Goal: Transaction & Acquisition: Purchase product/service

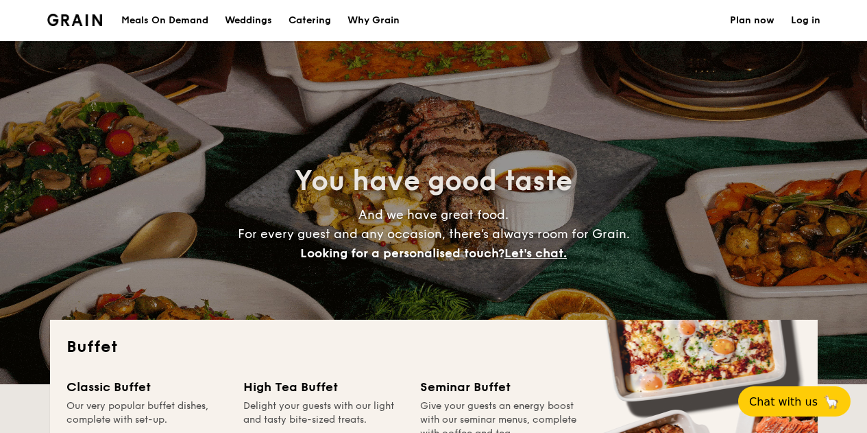
select select
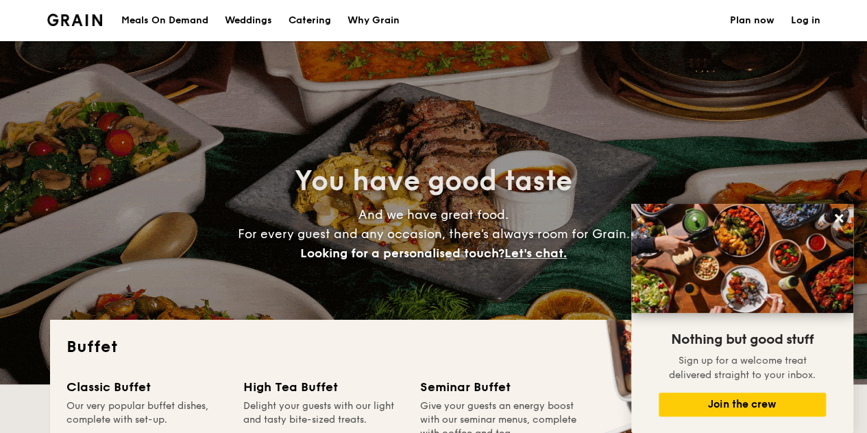
click at [173, 19] on div "Meals On Demand" at bounding box center [164, 20] width 87 height 41
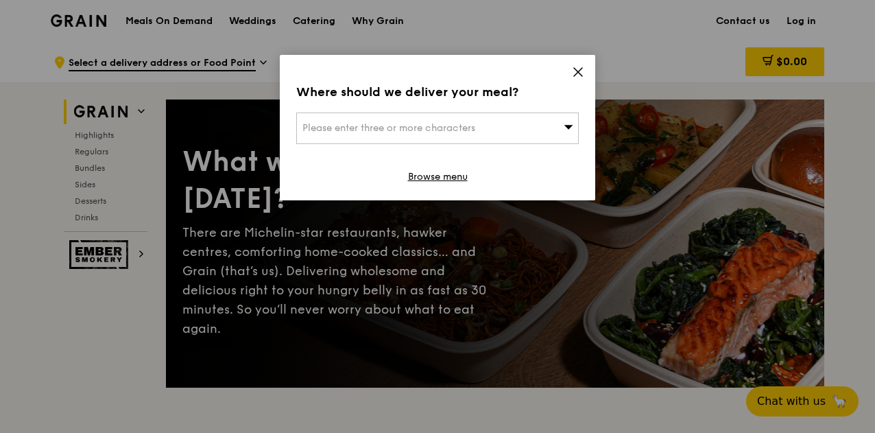
click at [570, 125] on icon at bounding box center [568, 127] width 9 height 4
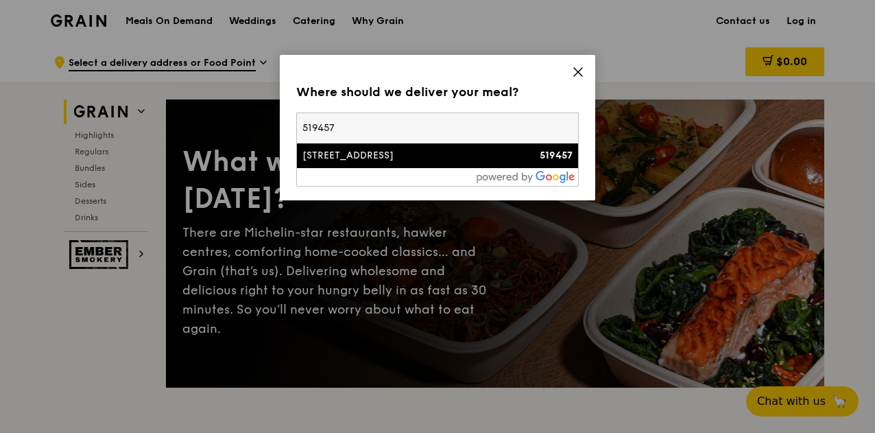
type input "519457"
click at [452, 150] on div "1 Pasir Ris Drive 4" at bounding box center [403, 156] width 203 height 14
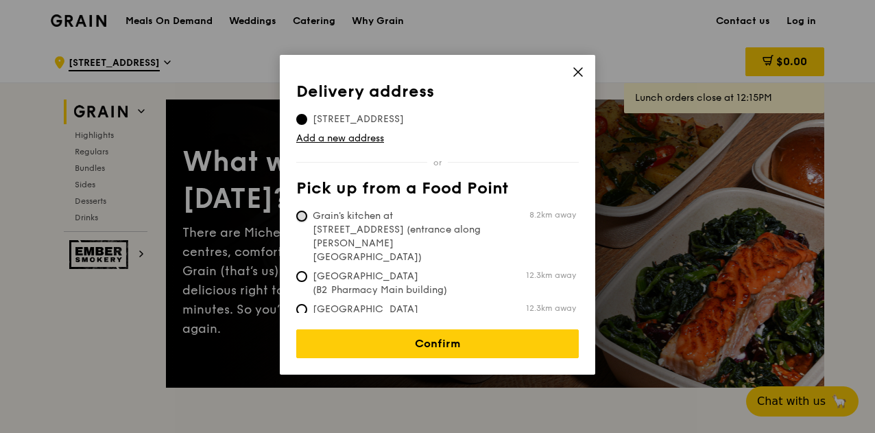
click at [304, 214] on input "Grain's kitchen at 5 Burn Road #05-01 (entrance along Harrison Road) 8.2km away" at bounding box center [301, 215] width 11 height 11
radio input "true"
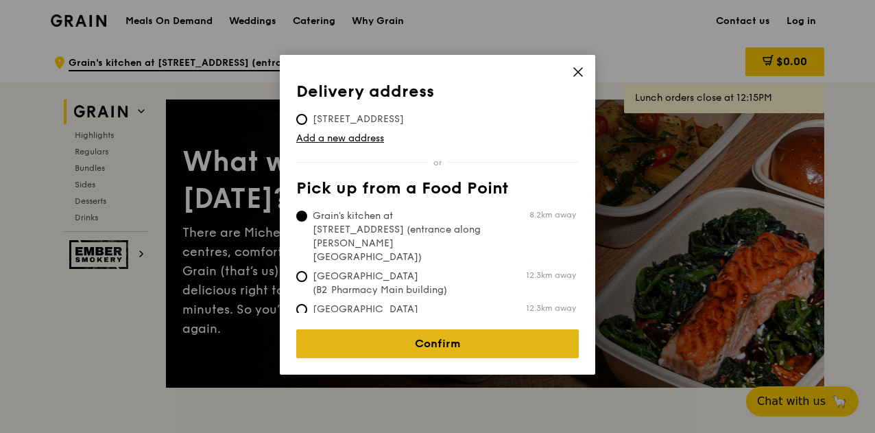
click at [449, 330] on link "Confirm" at bounding box center [437, 343] width 282 height 29
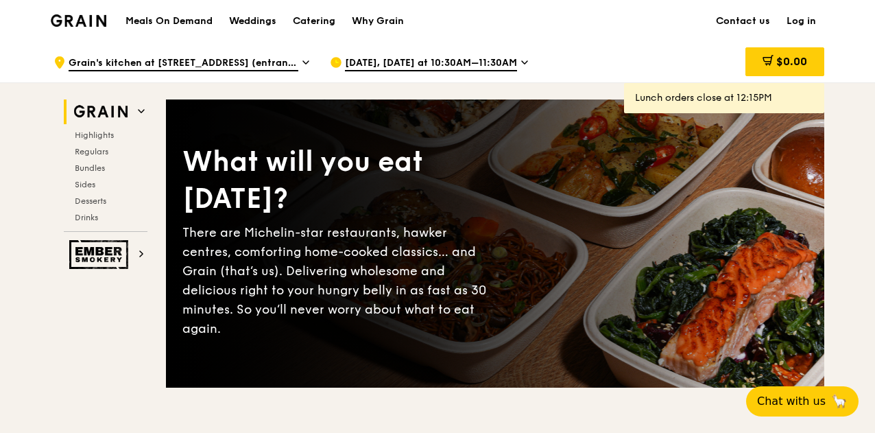
click at [625, 23] on div "Meals On Demand Weddings Catering Why Grain Contact us Log in" at bounding box center [437, 21] width 773 height 42
click at [521, 65] on icon at bounding box center [524, 62] width 7 height 12
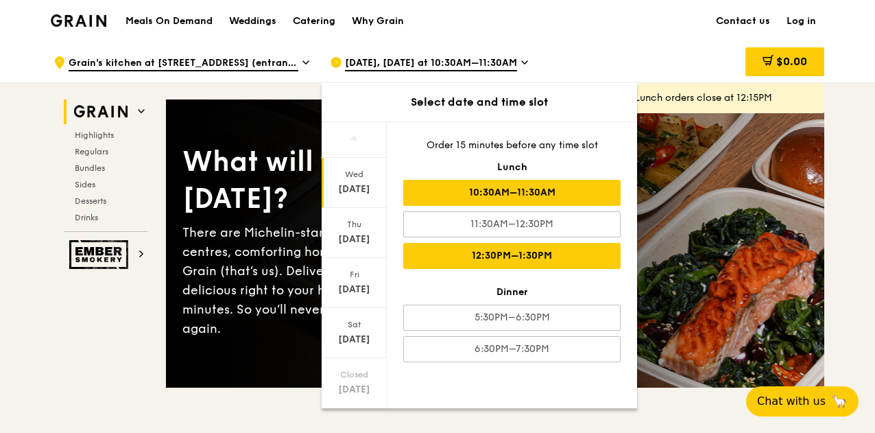
click at [511, 246] on div "12:30PM–1:30PM" at bounding box center [511, 256] width 217 height 26
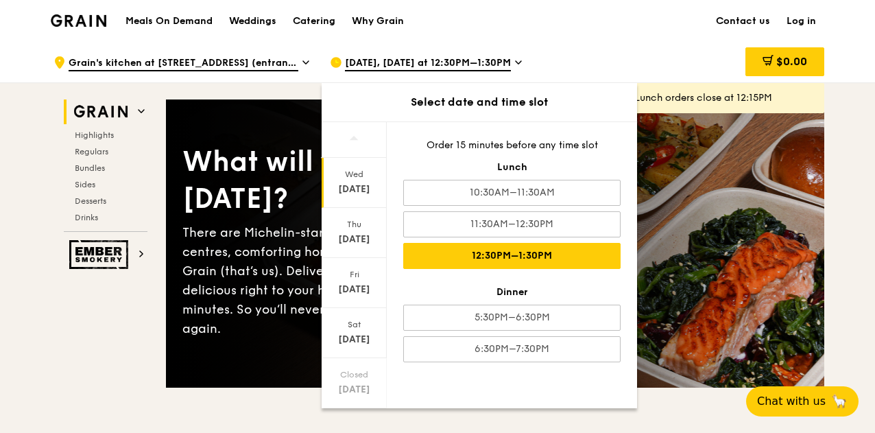
click at [611, 45] on div "$0.00" at bounding box center [713, 62] width 221 height 41
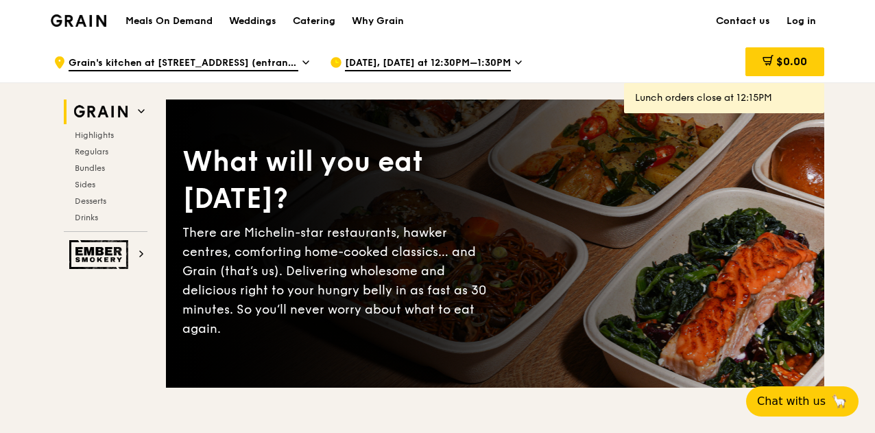
click at [474, 56] on span "Sep 17, Today at 12:30PM–1:30PM" at bounding box center [428, 63] width 166 height 15
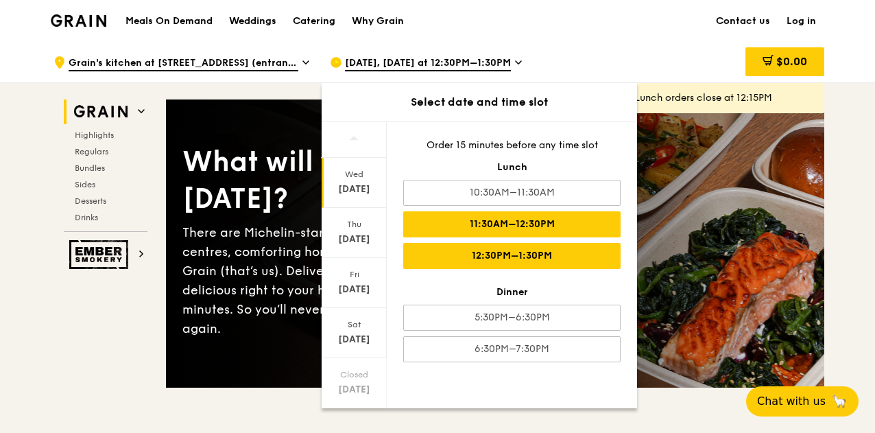
click at [507, 223] on div "11:30AM–12:30PM" at bounding box center [511, 224] width 217 height 26
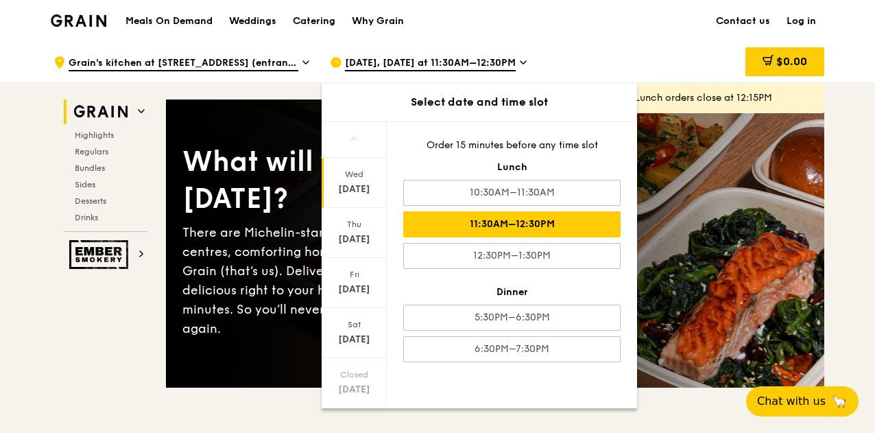
click at [579, 44] on div "Sep 17, Today at 11:30AM–12:30PM" at bounding box center [457, 62] width 254 height 41
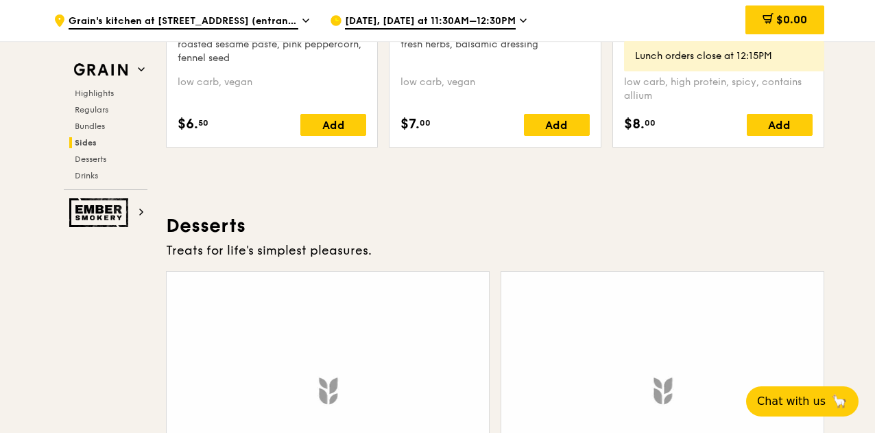
scroll to position [3757, 0]
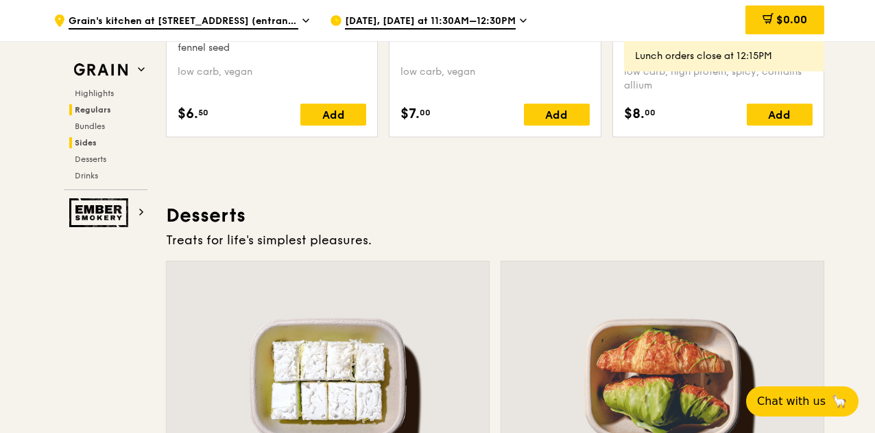
click at [96, 106] on span "Regulars" at bounding box center [93, 110] width 36 height 10
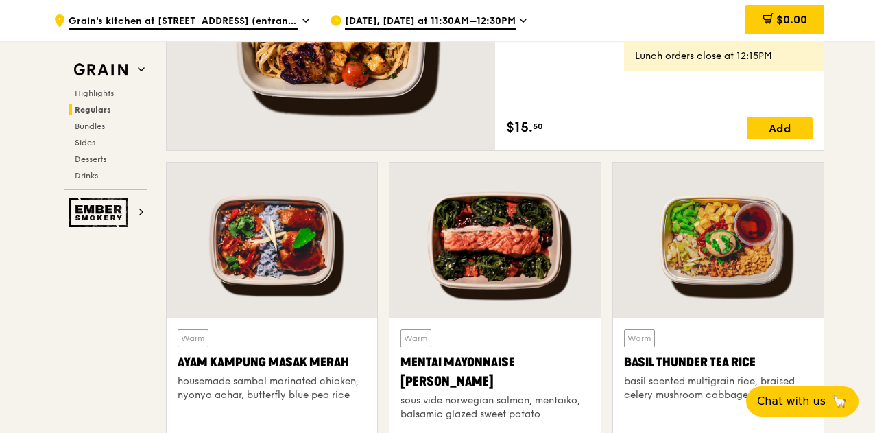
scroll to position [1174, 0]
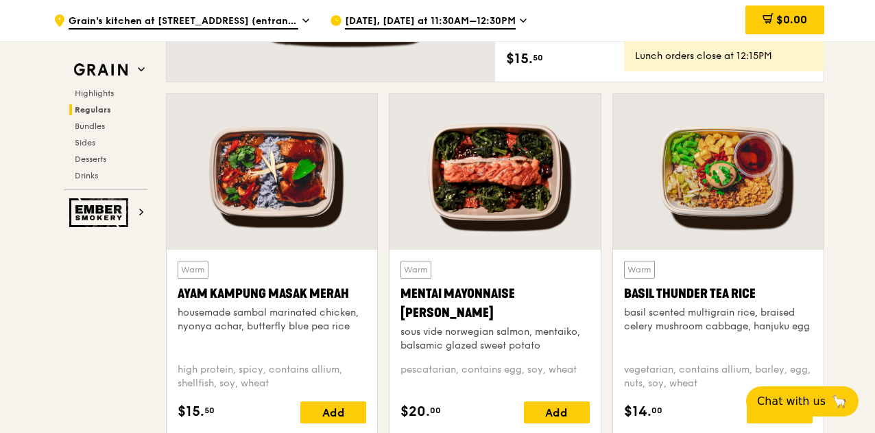
click at [298, 184] on div at bounding box center [272, 172] width 210 height 156
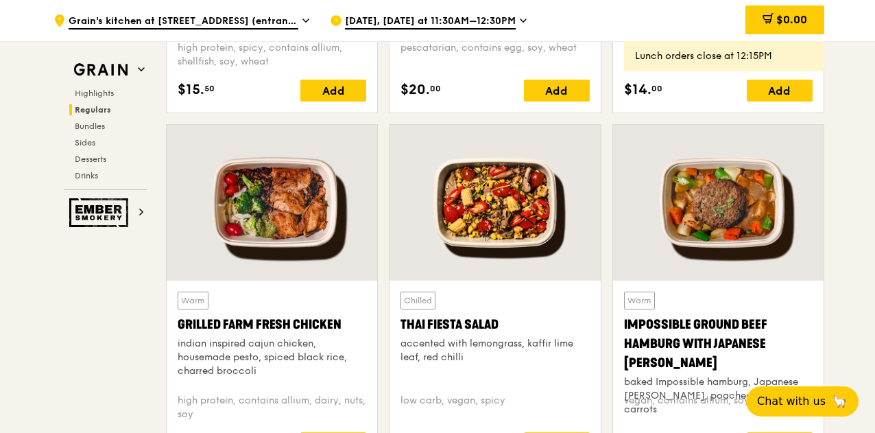
scroll to position [1517, 0]
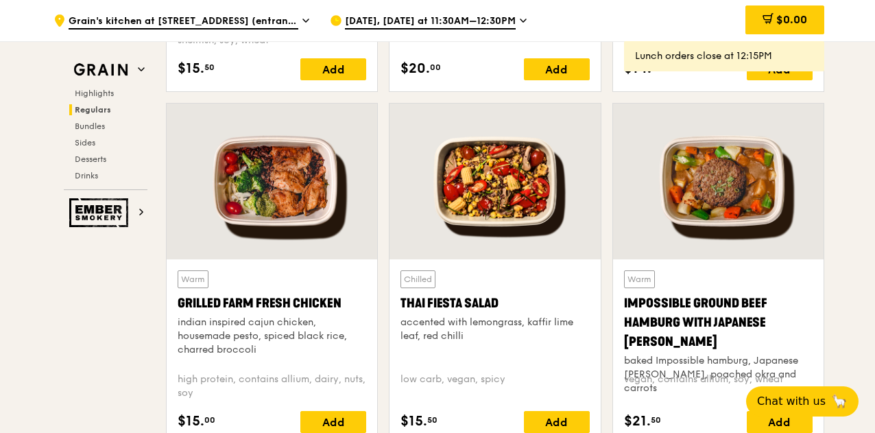
click at [269, 193] on div at bounding box center [272, 182] width 210 height 156
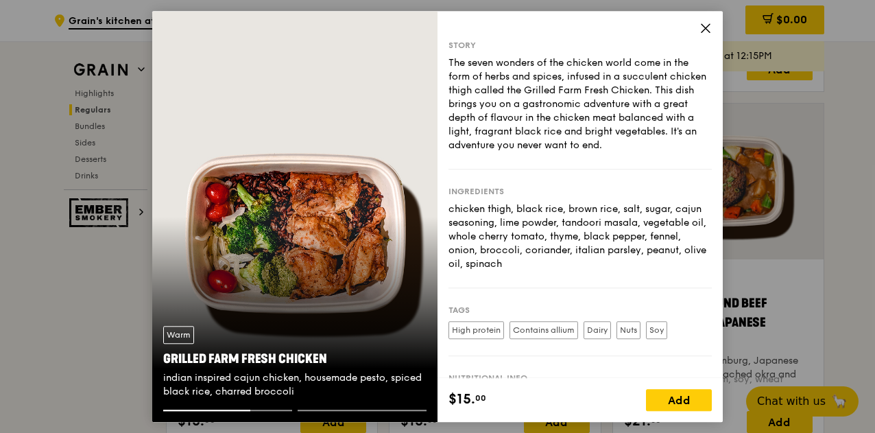
click at [710, 25] on icon at bounding box center [705, 28] width 12 height 12
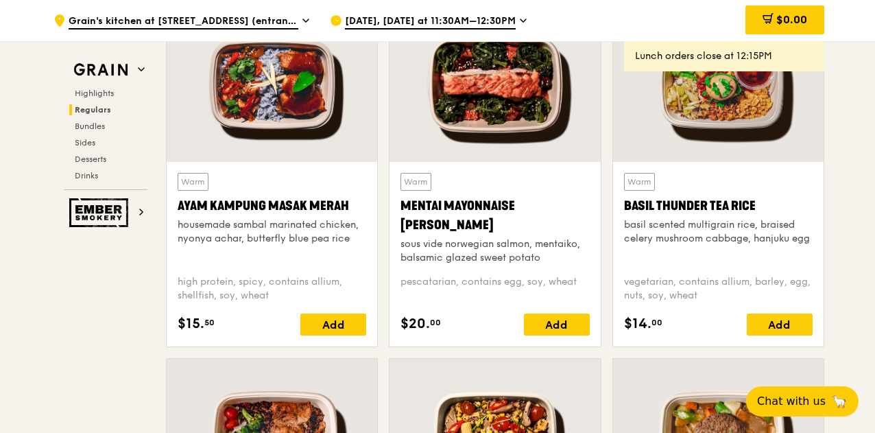
scroll to position [1243, 0]
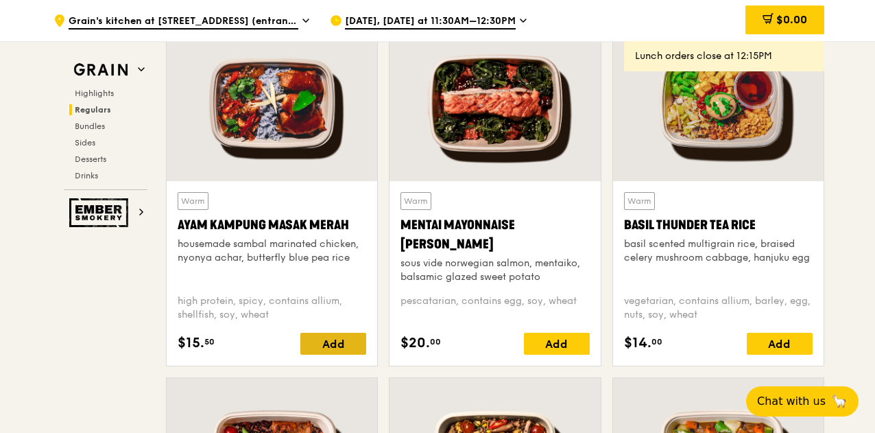
click at [329, 339] on div "Add" at bounding box center [333, 343] width 66 height 22
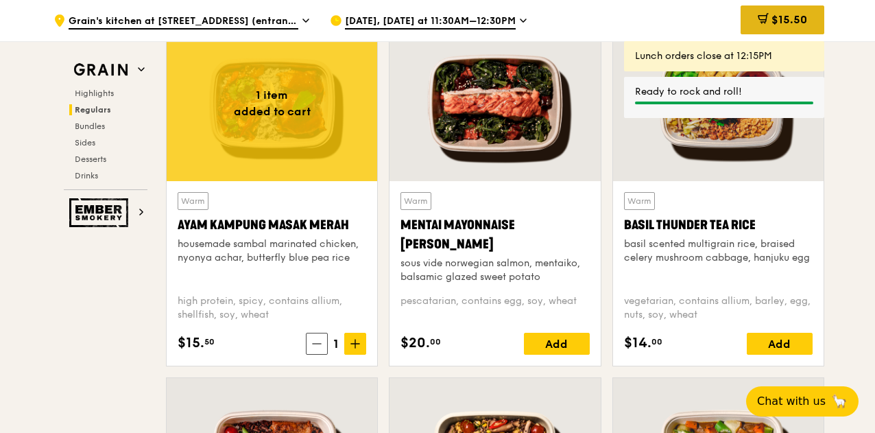
click at [773, 24] on span "$15.50" at bounding box center [789, 19] width 36 height 13
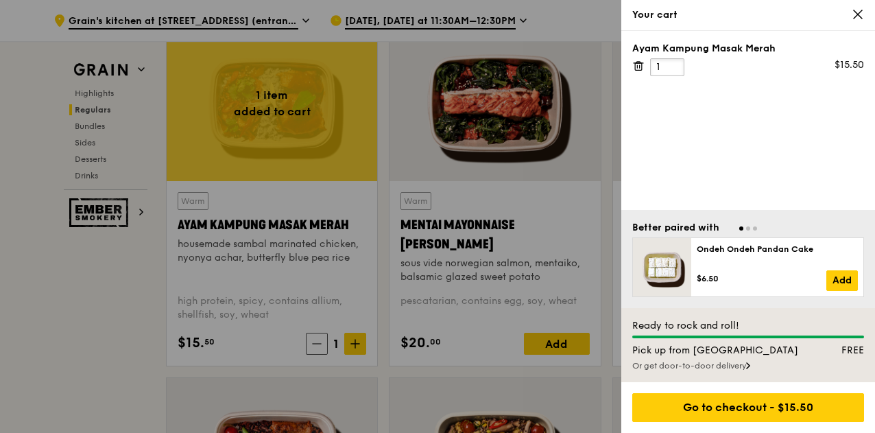
click at [664, 69] on input "1" at bounding box center [667, 67] width 34 height 18
click at [673, 62] on input "2" at bounding box center [667, 67] width 34 height 18
click at [673, 62] on input "3" at bounding box center [667, 67] width 34 height 18
type input "4"
click at [673, 62] on input "4" at bounding box center [667, 67] width 34 height 18
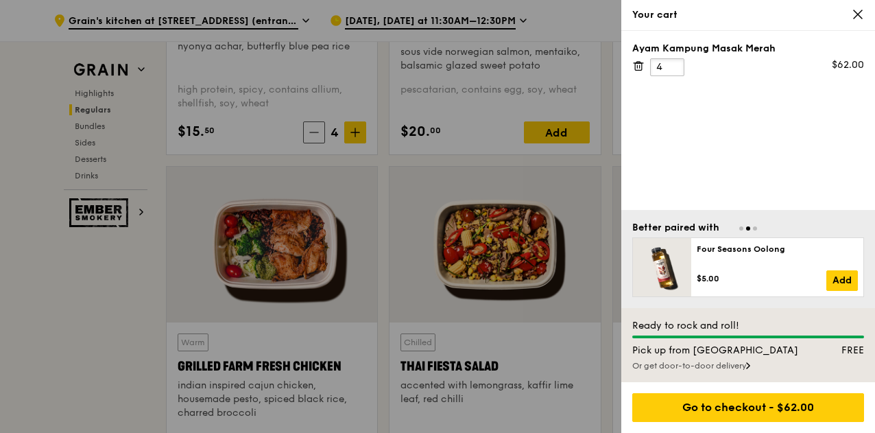
scroll to position [1380, 0]
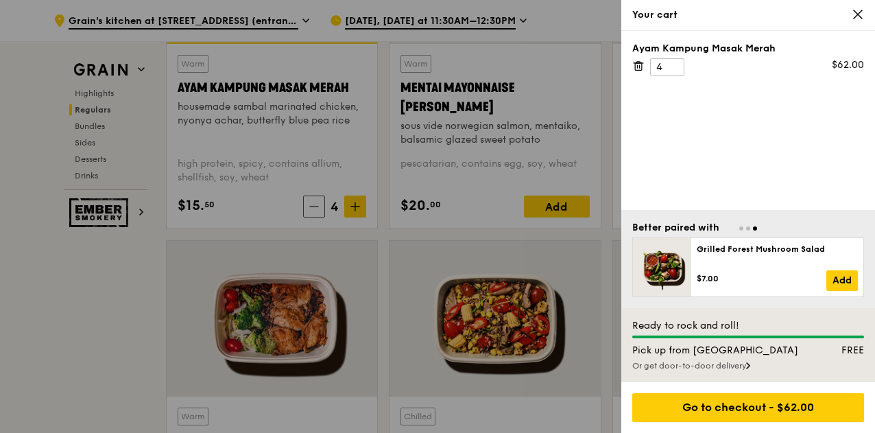
click at [84, 306] on div at bounding box center [437, 216] width 875 height 433
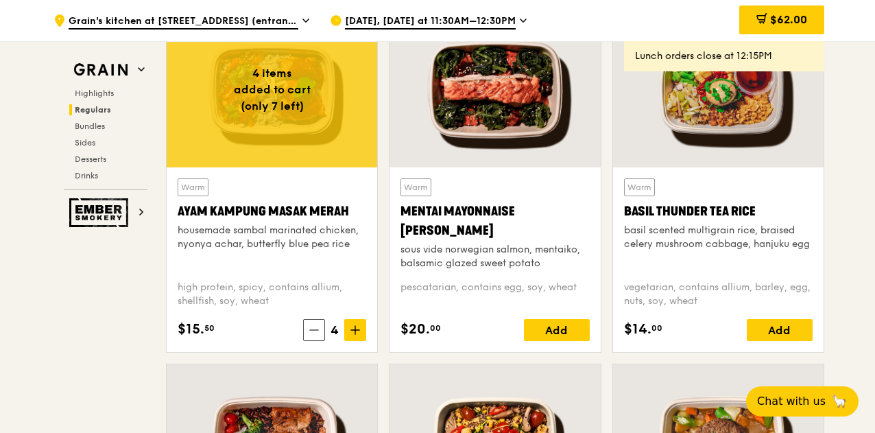
scroll to position [1243, 0]
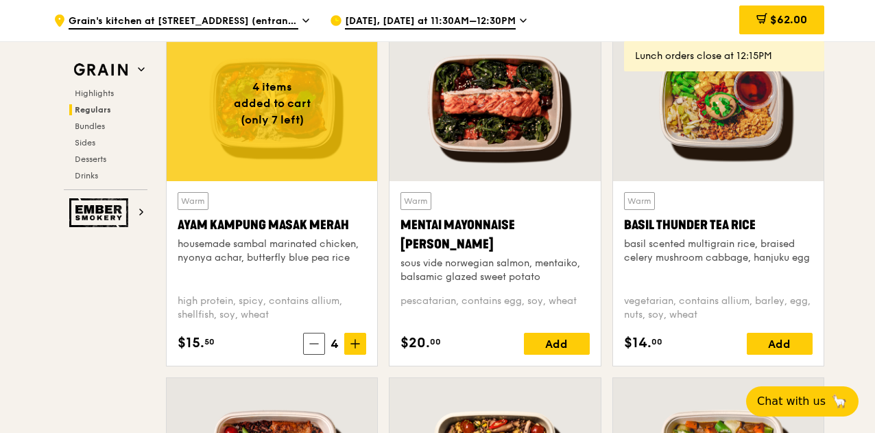
click at [307, 173] on div at bounding box center [272, 103] width 210 height 156
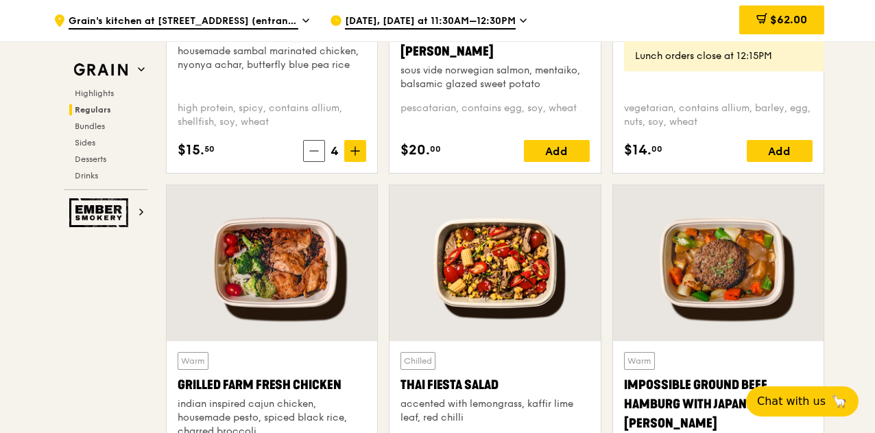
scroll to position [1448, 0]
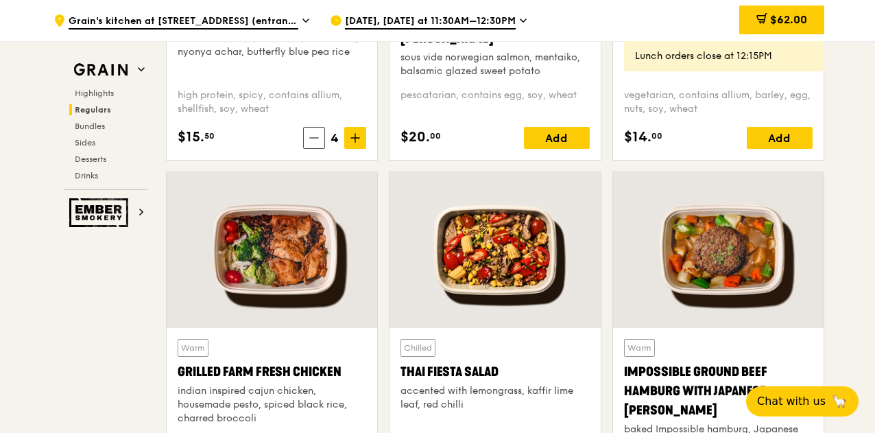
click at [321, 282] on div at bounding box center [272, 250] width 210 height 156
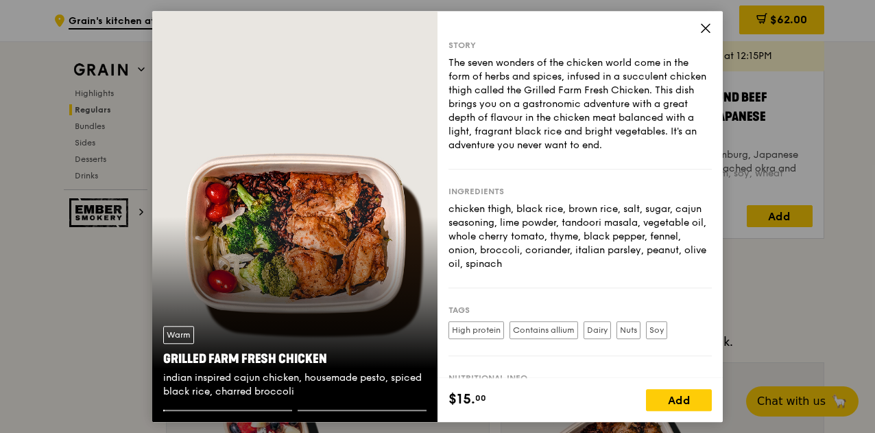
scroll to position [1380, 0]
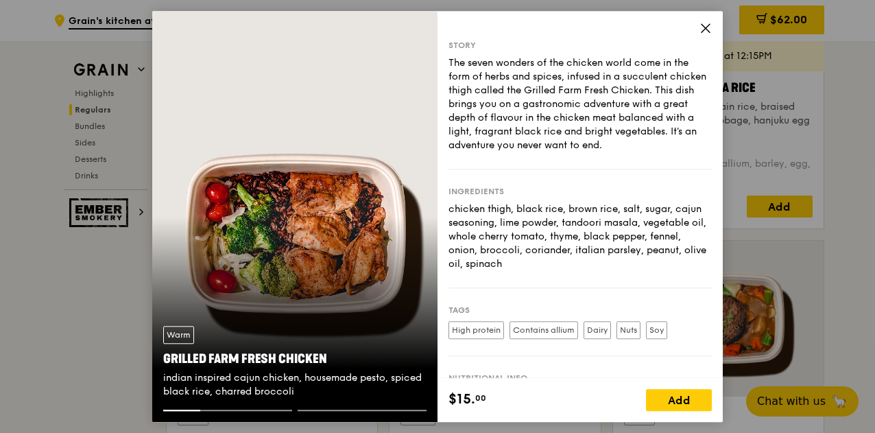
click at [701, 31] on icon at bounding box center [705, 28] width 8 height 8
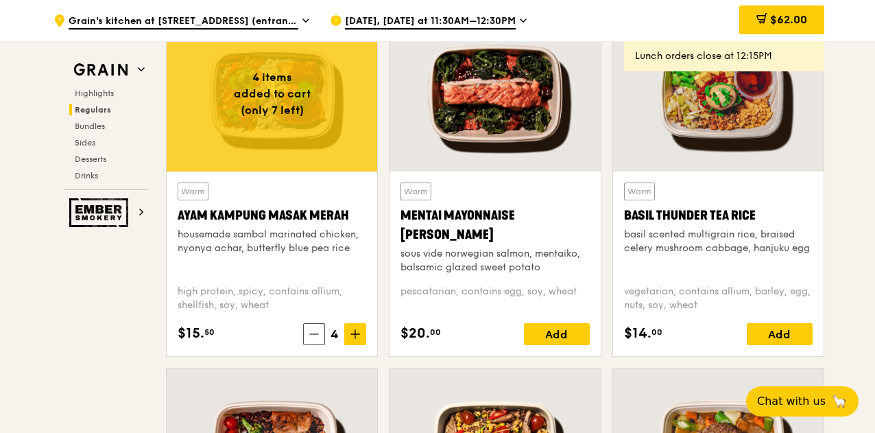
scroll to position [1174, 0]
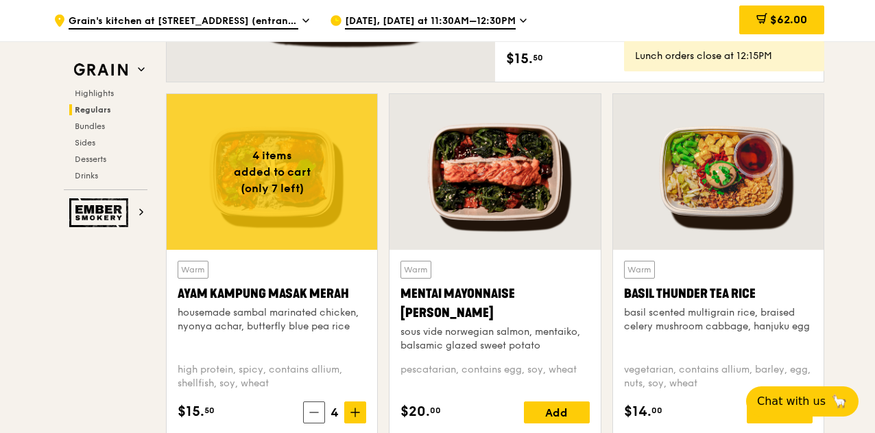
click at [520, 22] on icon at bounding box center [522, 20] width 5 height 3
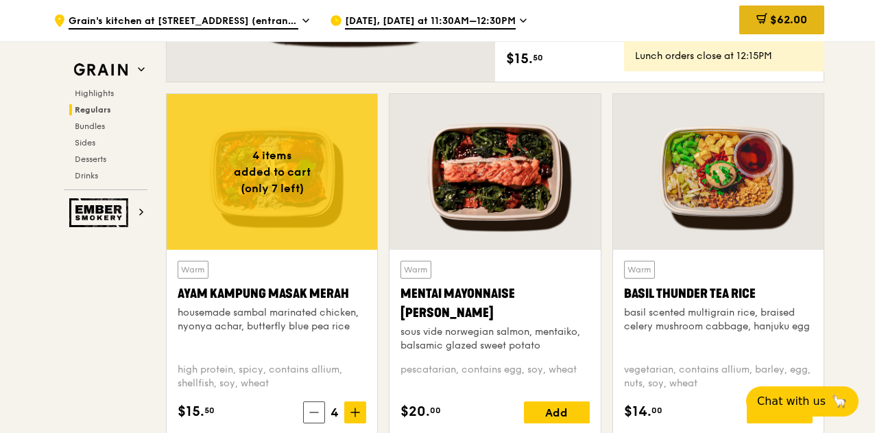
click at [762, 14] on icon at bounding box center [761, 18] width 11 height 11
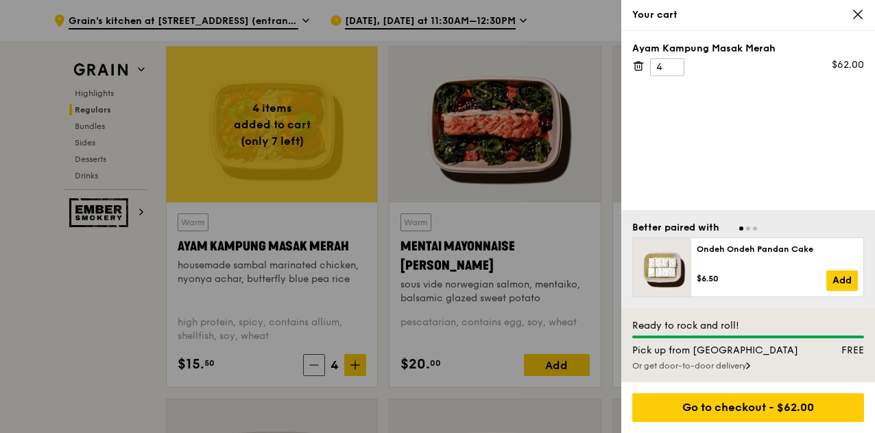
scroll to position [1243, 0]
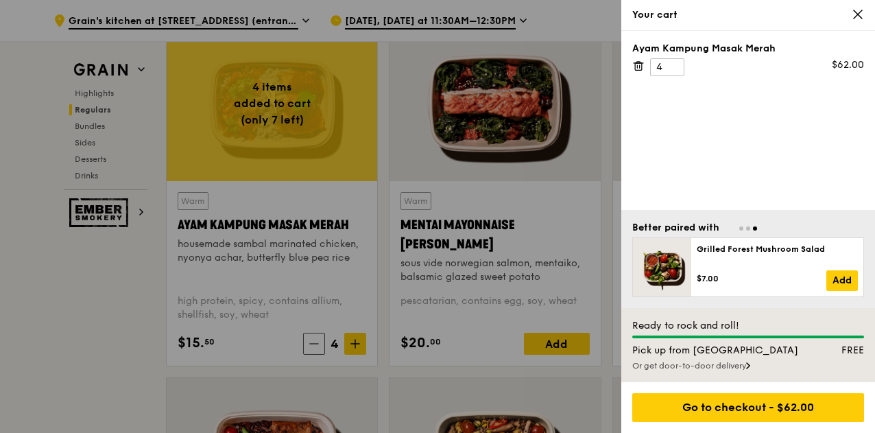
click at [717, 366] on div "Or get door-to-door delivery" at bounding box center [748, 365] width 232 height 11
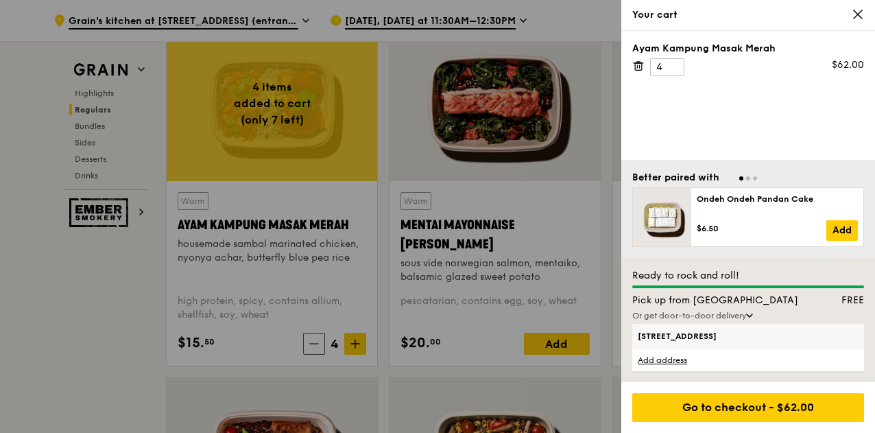
click at [679, 337] on span "1 Pasir Ris Drive 4, 519457" at bounding box center [721, 335] width 166 height 11
click at [0, 0] on input "1 Pasir Ris Drive 4, 519457" at bounding box center [0, 0] width 0 height 0
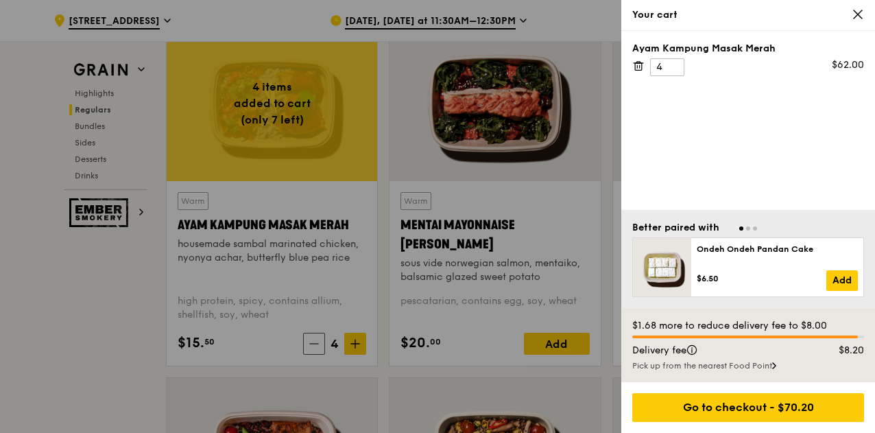
click at [100, 287] on div at bounding box center [437, 216] width 875 height 433
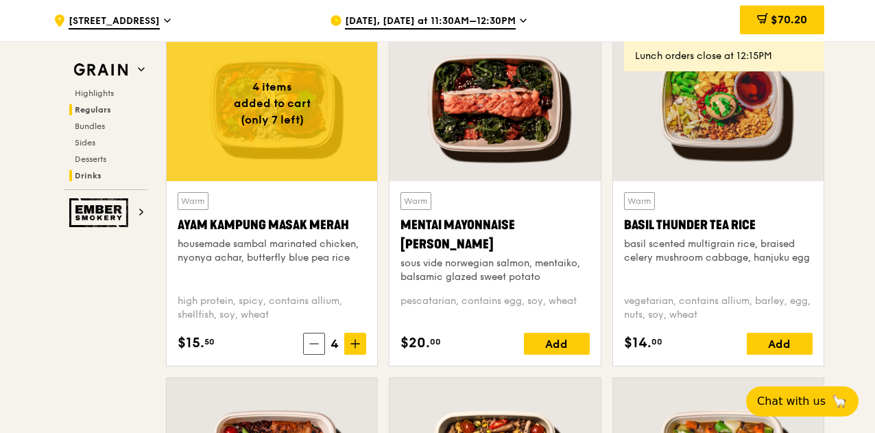
click at [82, 171] on span "Drinks" at bounding box center [88, 176] width 27 height 10
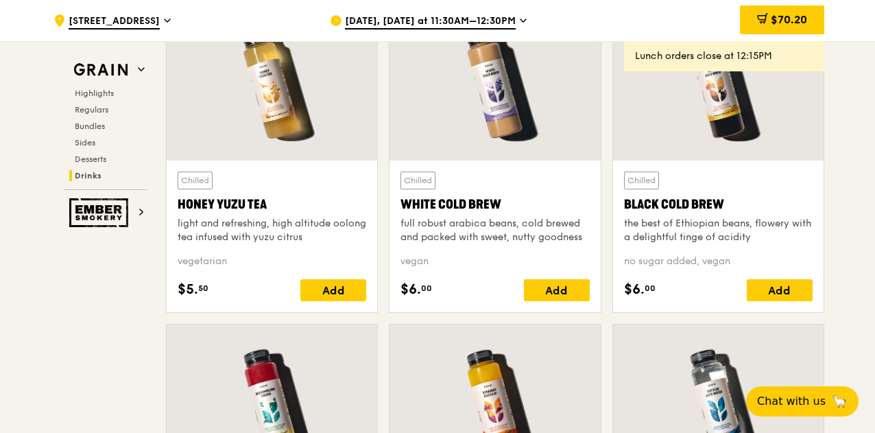
scroll to position [5145, 0]
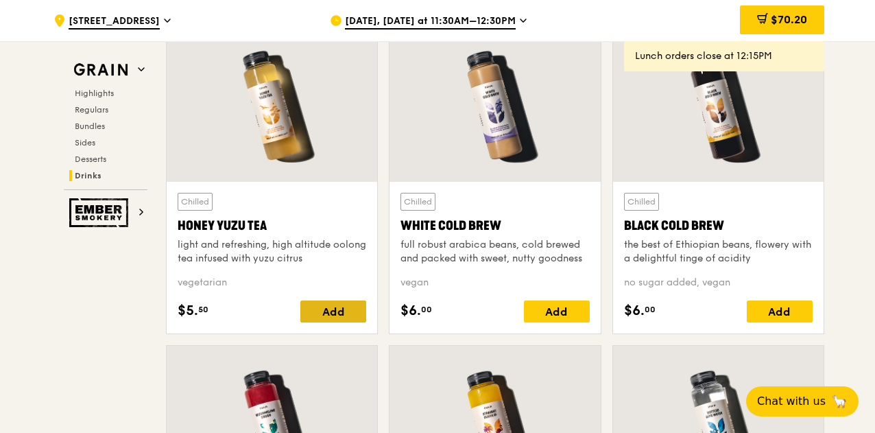
click at [325, 307] on div "Add" at bounding box center [333, 311] width 66 height 22
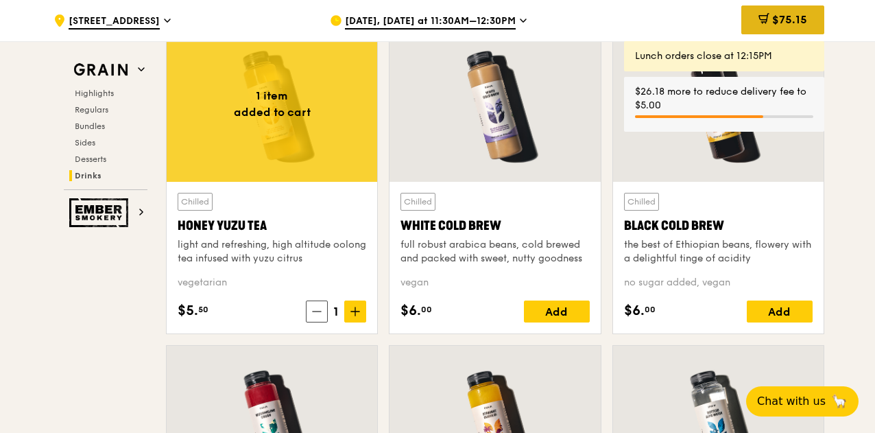
click at [792, 19] on span "$75.15" at bounding box center [789, 19] width 35 height 13
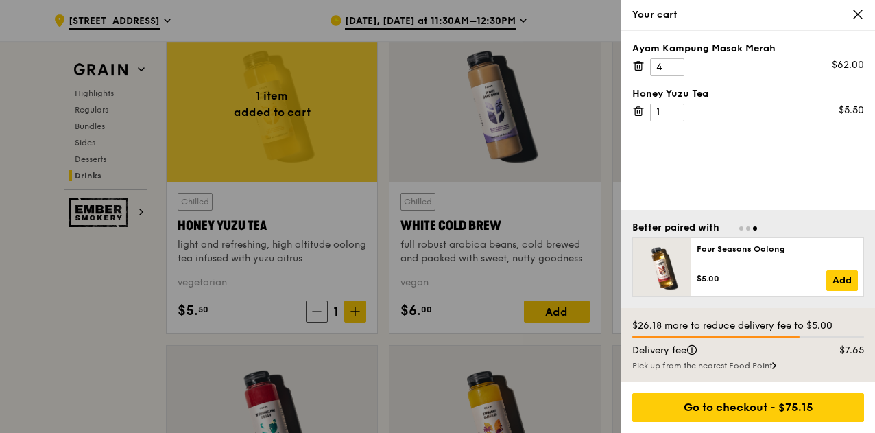
click at [634, 112] on icon at bounding box center [638, 111] width 12 height 12
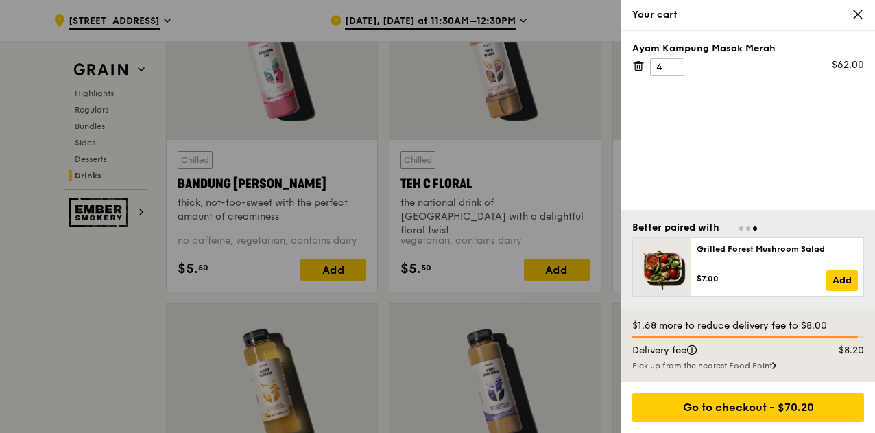
scroll to position [4733, 0]
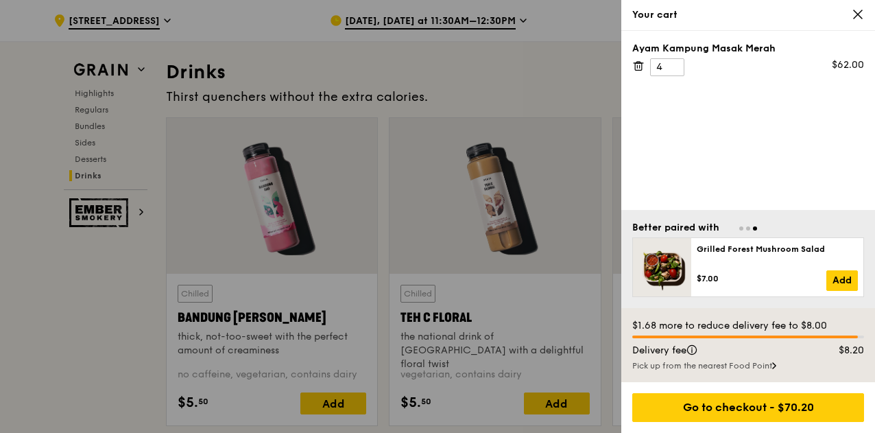
click at [94, 106] on div at bounding box center [437, 216] width 875 height 433
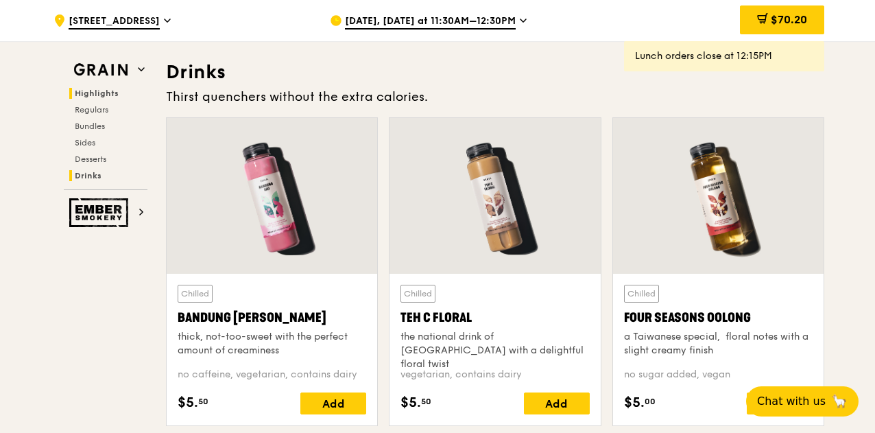
click at [95, 93] on span "Highlights" at bounding box center [97, 93] width 44 height 10
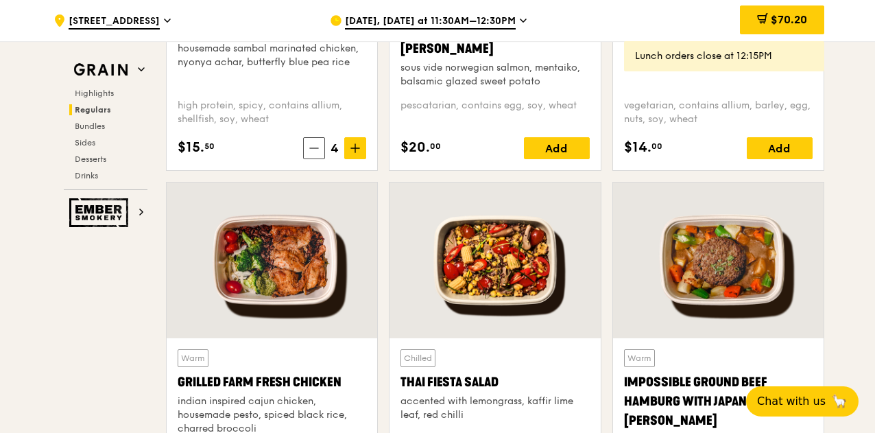
scroll to position [1440, 0]
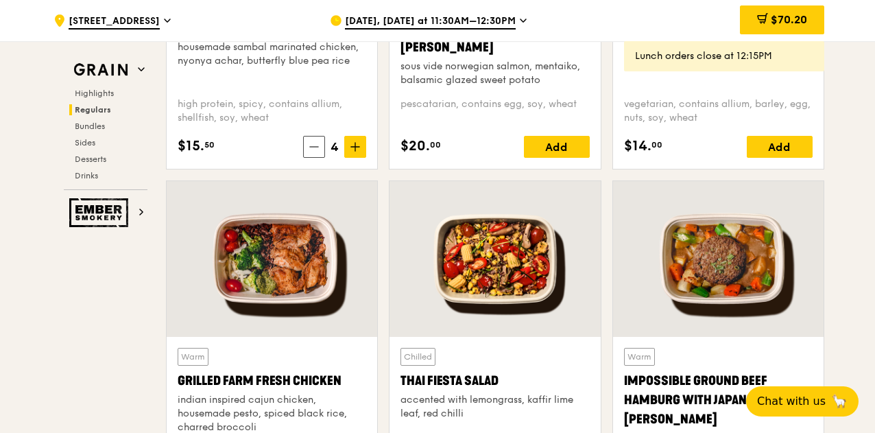
click at [304, 251] on div at bounding box center [272, 259] width 210 height 156
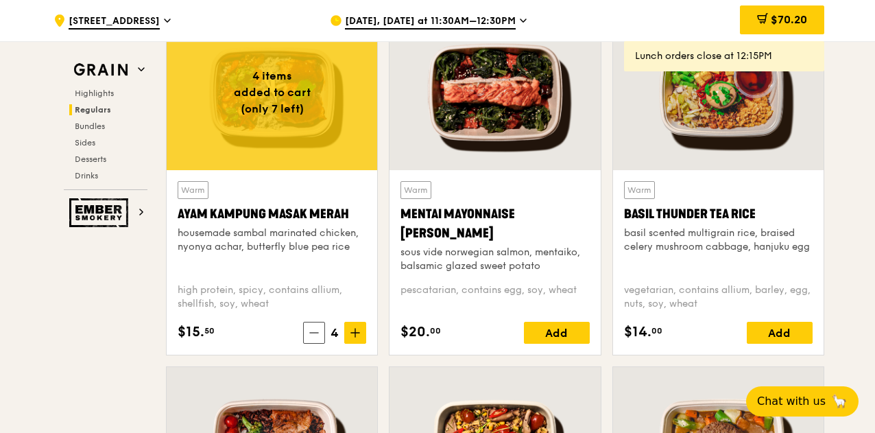
scroll to position [1234, 0]
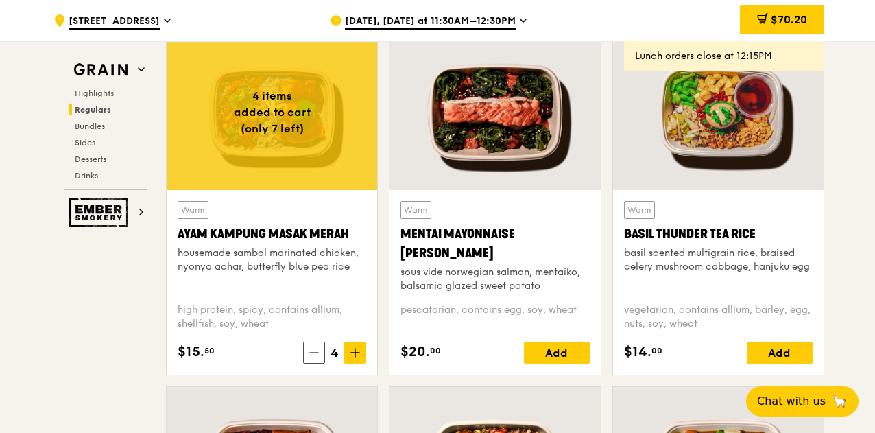
click at [487, 147] on div at bounding box center [494, 112] width 210 height 156
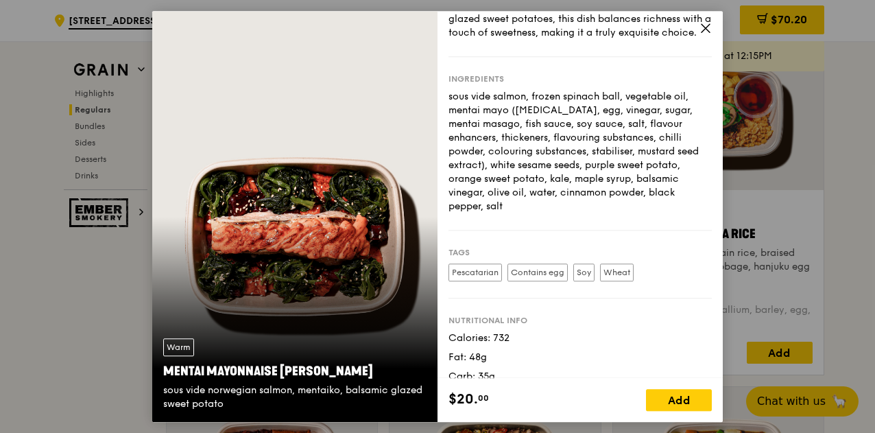
scroll to position [0, 0]
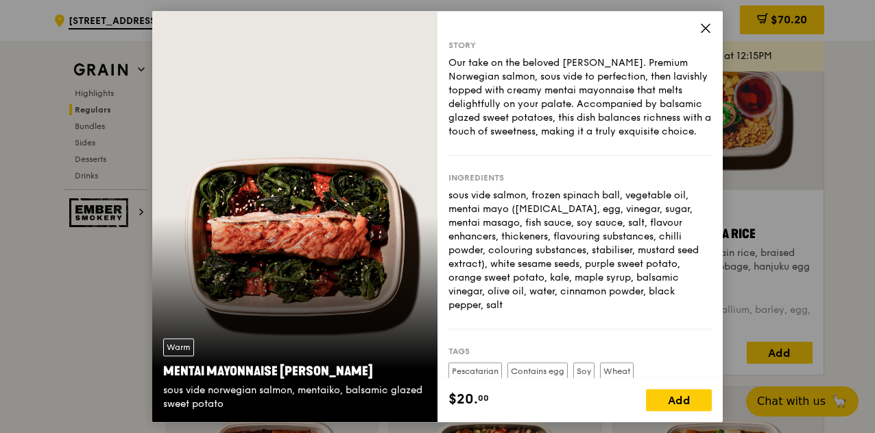
click at [703, 28] on icon at bounding box center [705, 28] width 12 height 12
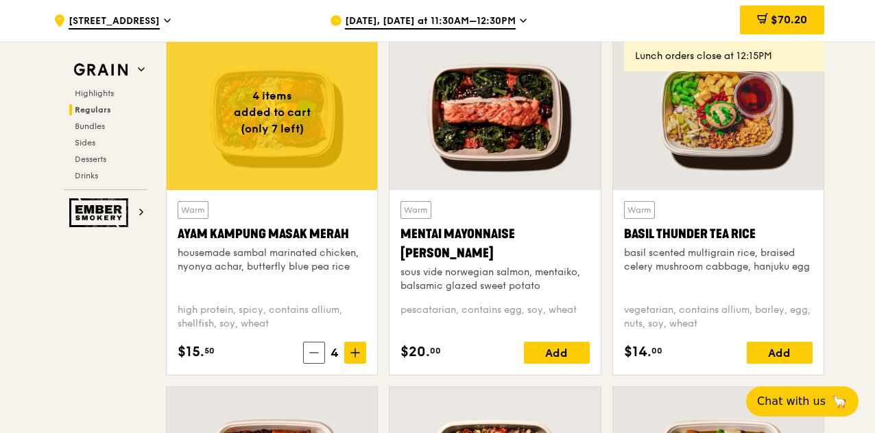
click at [747, 143] on div at bounding box center [718, 112] width 210 height 156
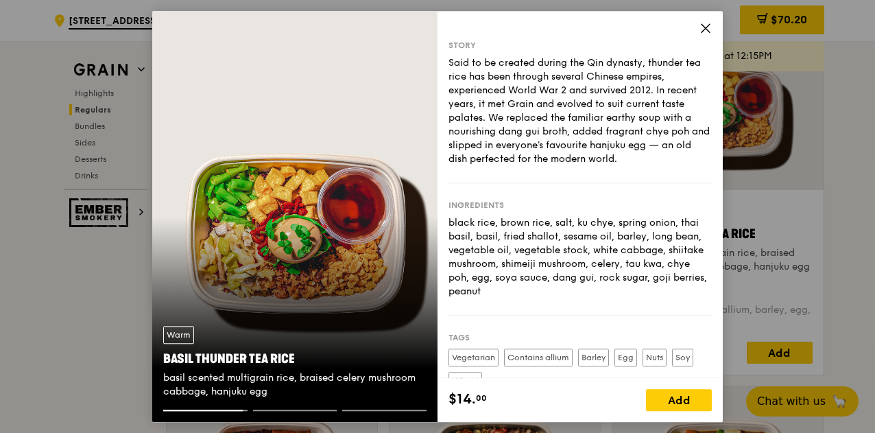
click at [699, 25] on icon at bounding box center [705, 28] width 12 height 12
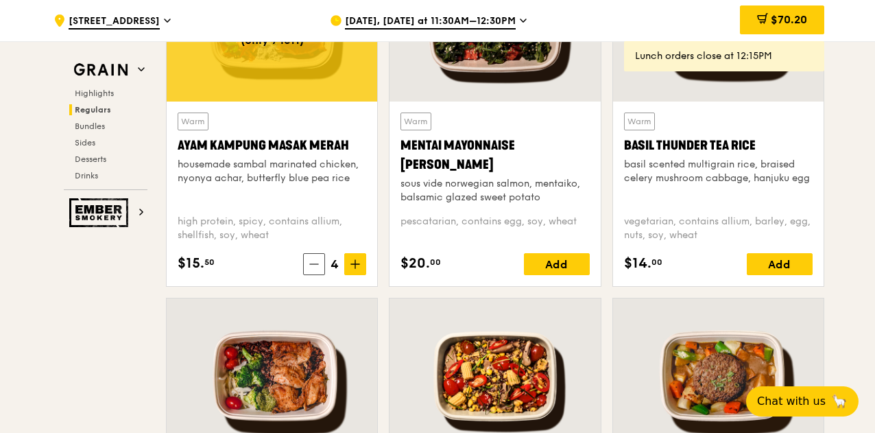
scroll to position [1440, 0]
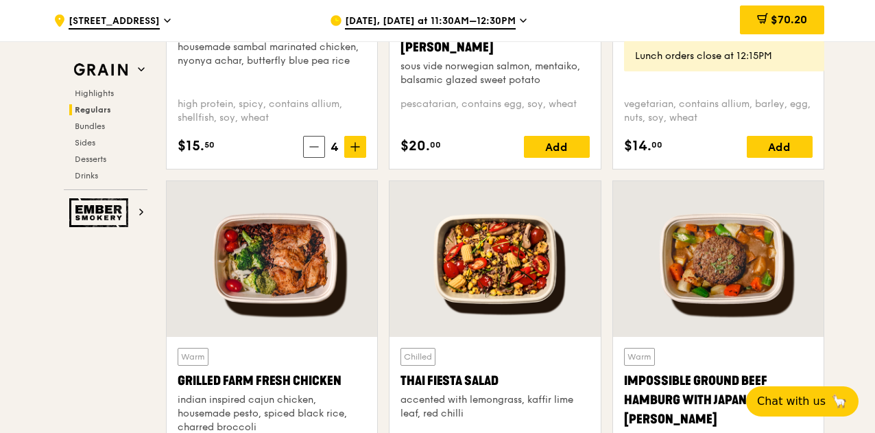
click at [315, 258] on div at bounding box center [272, 259] width 210 height 156
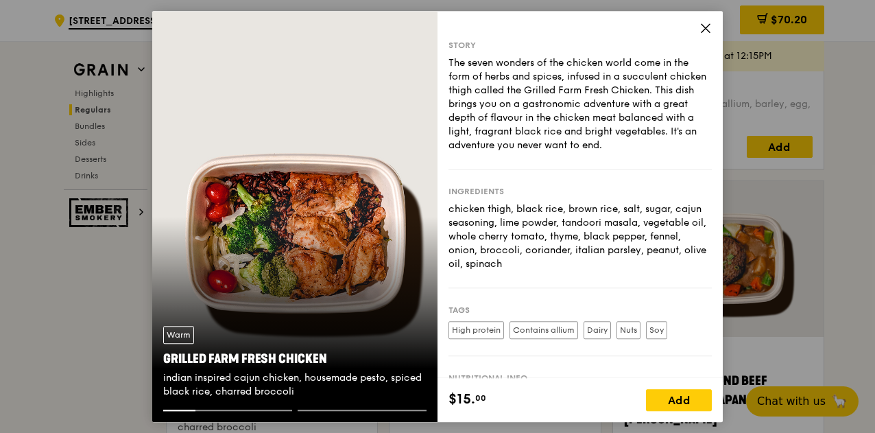
click at [703, 31] on icon at bounding box center [705, 28] width 12 height 12
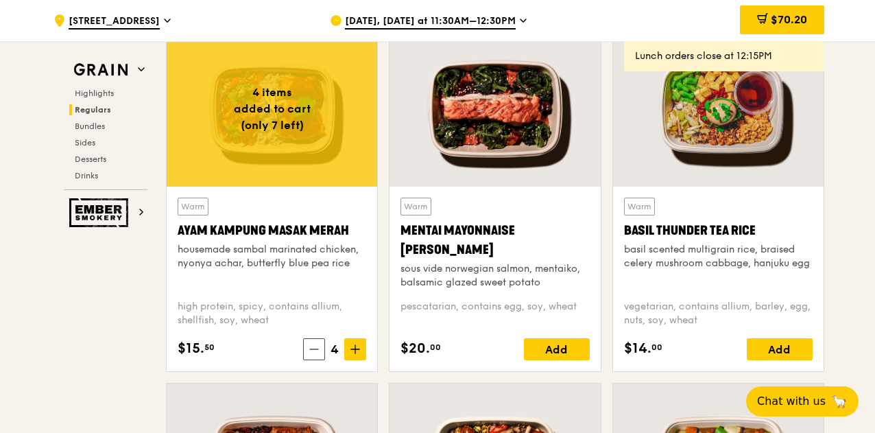
scroll to position [1234, 0]
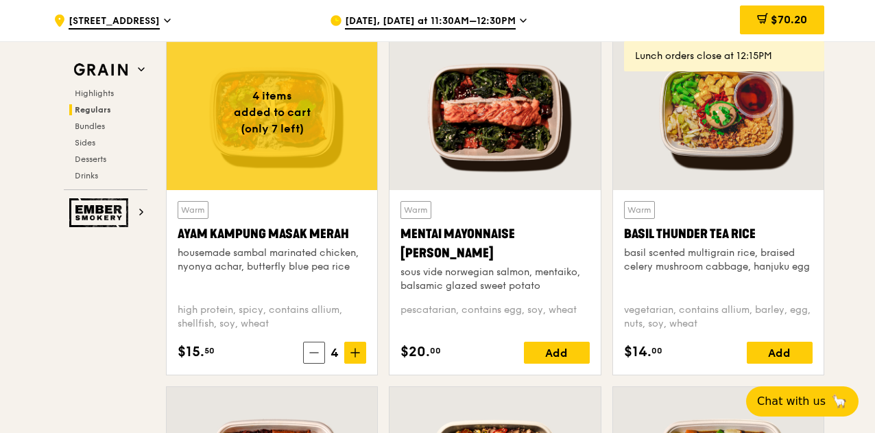
click at [260, 146] on div at bounding box center [272, 112] width 210 height 156
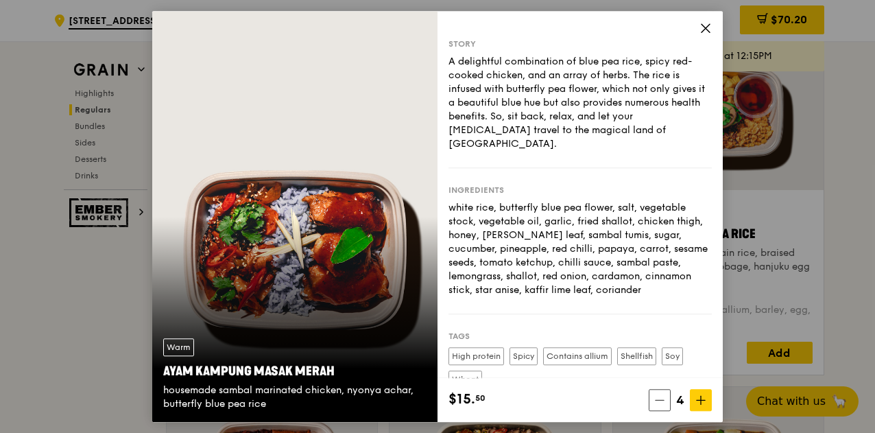
scroll to position [0, 0]
click at [705, 34] on icon at bounding box center [705, 28] width 12 height 12
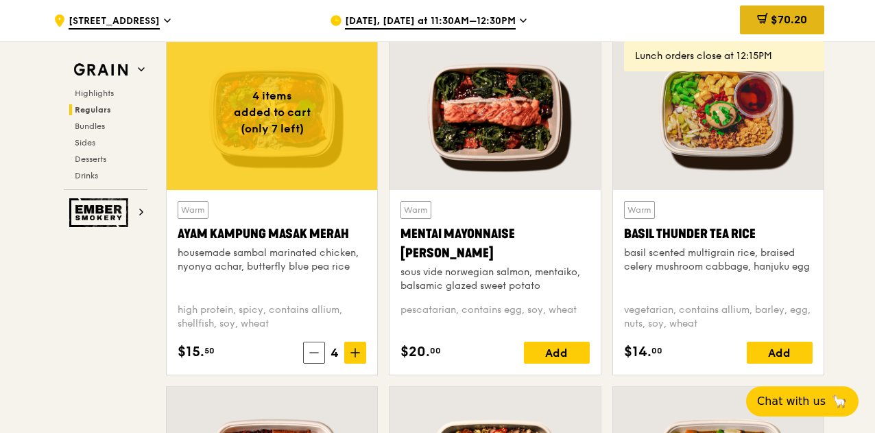
click at [771, 21] on span "$70.20" at bounding box center [789, 19] width 36 height 13
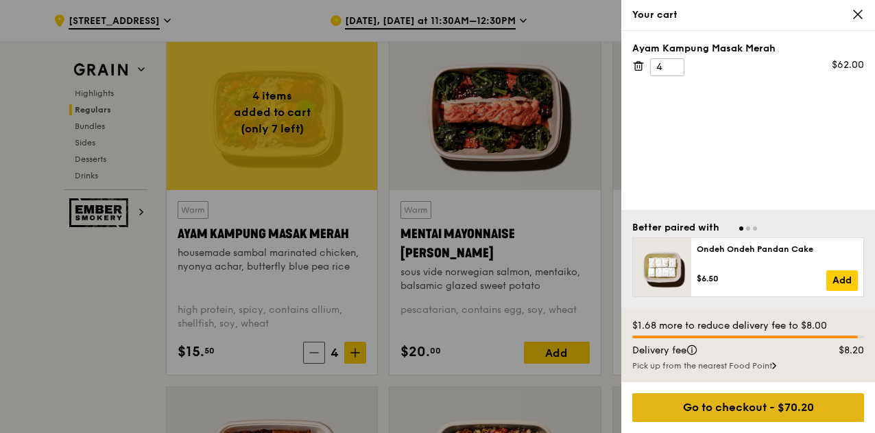
click at [751, 407] on div "Go to checkout - $70.20" at bounding box center [748, 407] width 232 height 29
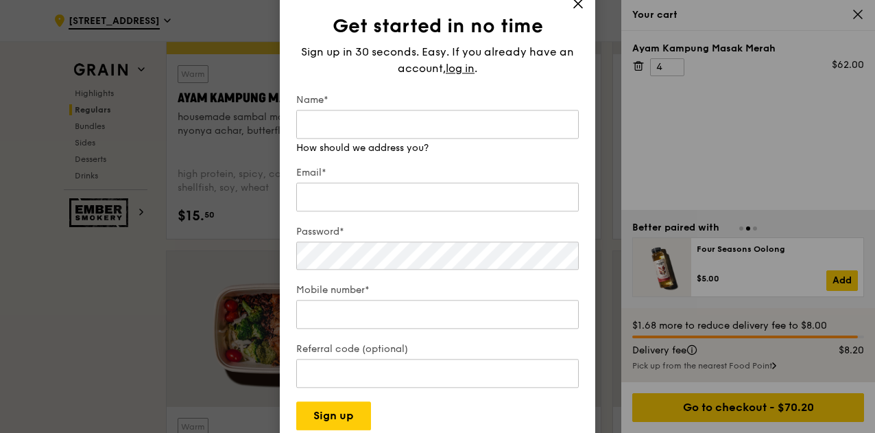
scroll to position [1371, 0]
type input "Diyana"
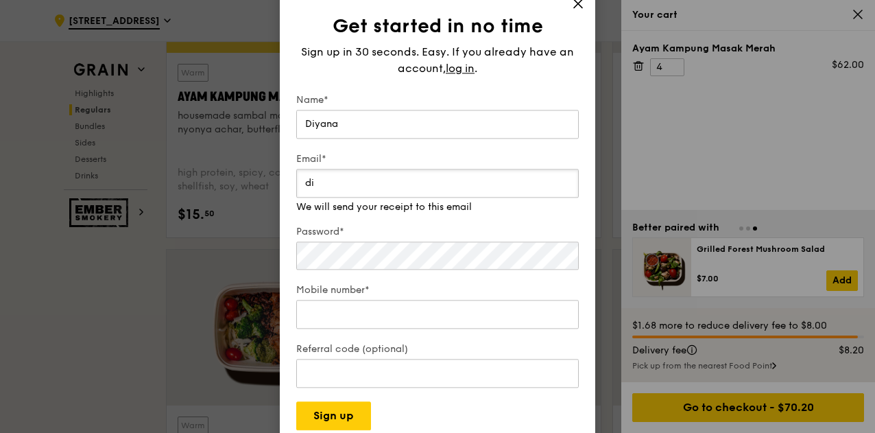
type input "d"
type input "diyana@amp.org.sg"
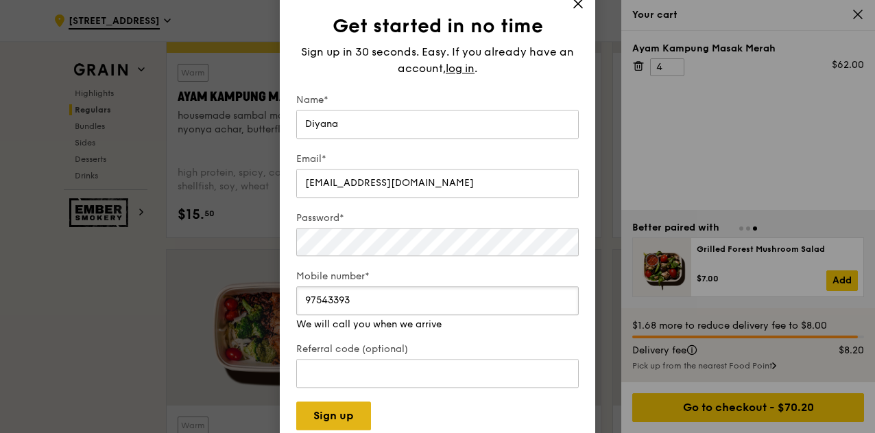
type input "97543393"
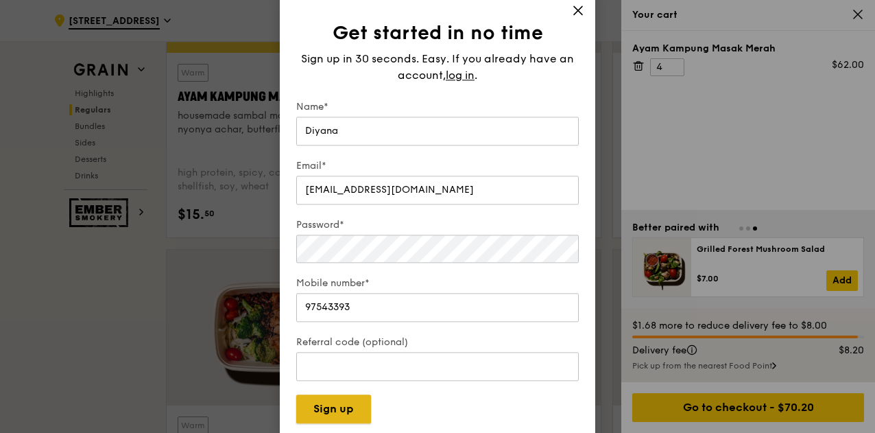
click at [351, 410] on button "Sign up" at bounding box center [333, 408] width 75 height 29
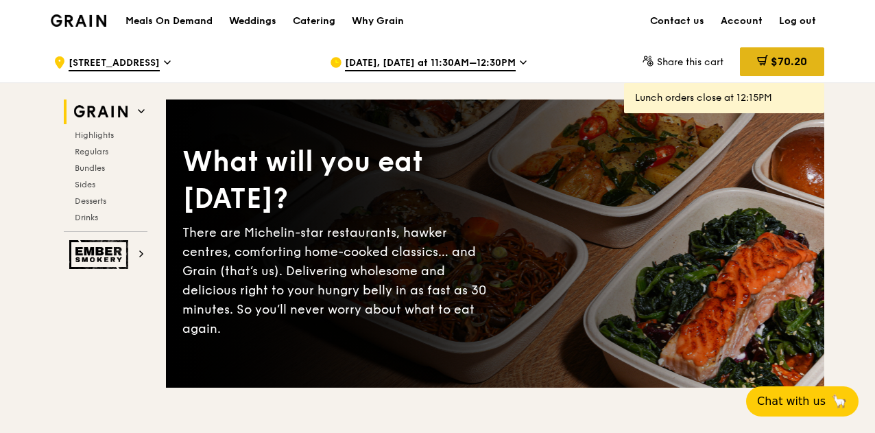
click at [792, 66] on span "$70.20" at bounding box center [789, 61] width 36 height 13
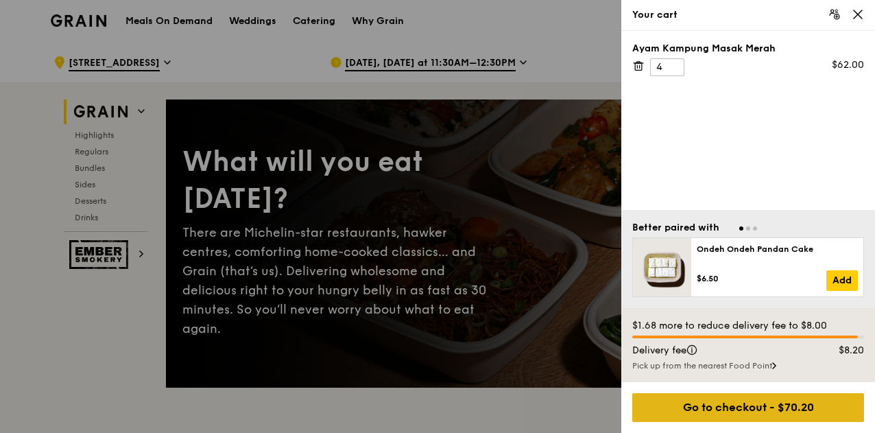
click at [762, 413] on div "Go to checkout - $70.20" at bounding box center [748, 407] width 232 height 29
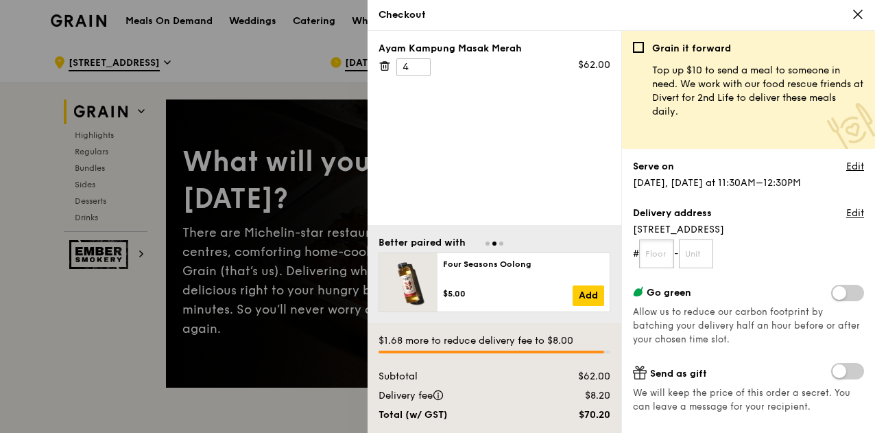
click at [655, 254] on input "text" at bounding box center [656, 253] width 35 height 29
type input "06"
click at [693, 250] on input "text" at bounding box center [696, 253] width 35 height 29
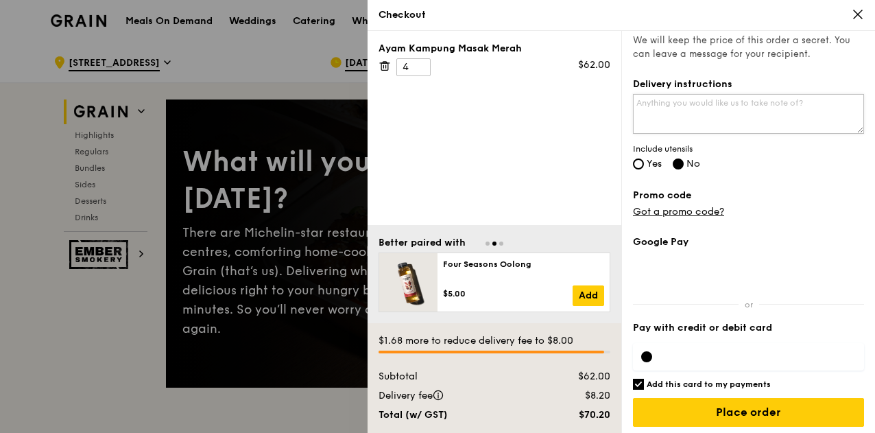
scroll to position [355, 0]
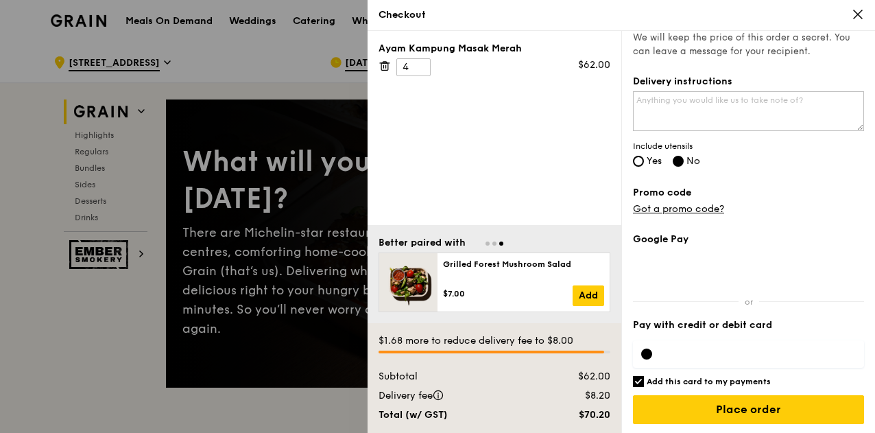
type input "11"
click at [638, 376] on input "Add this card to my payments" at bounding box center [638, 381] width 11 height 11
checkbox input "false"
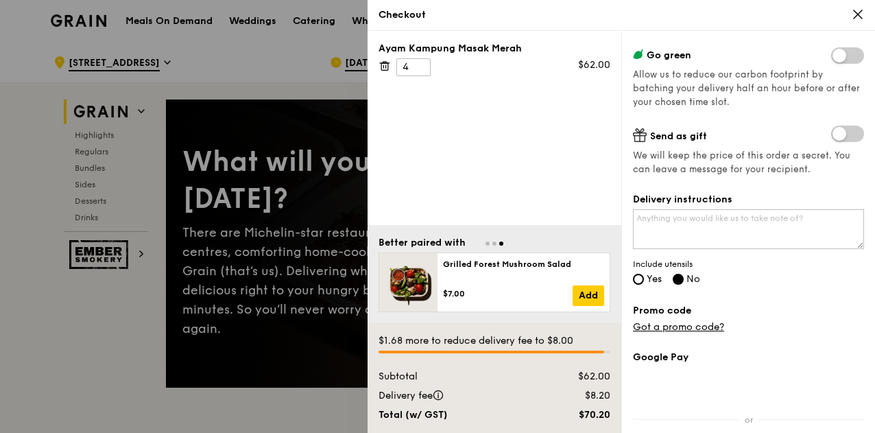
scroll to position [218, 0]
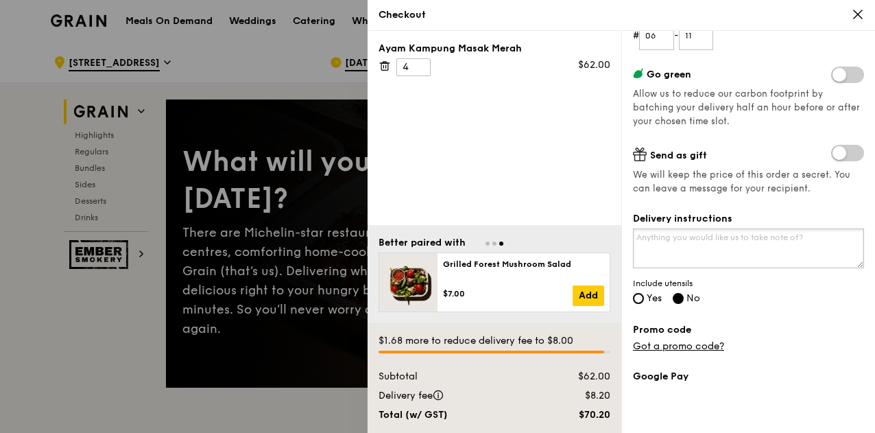
click at [740, 252] on textarea "Delivery instructions" at bounding box center [748, 248] width 231 height 40
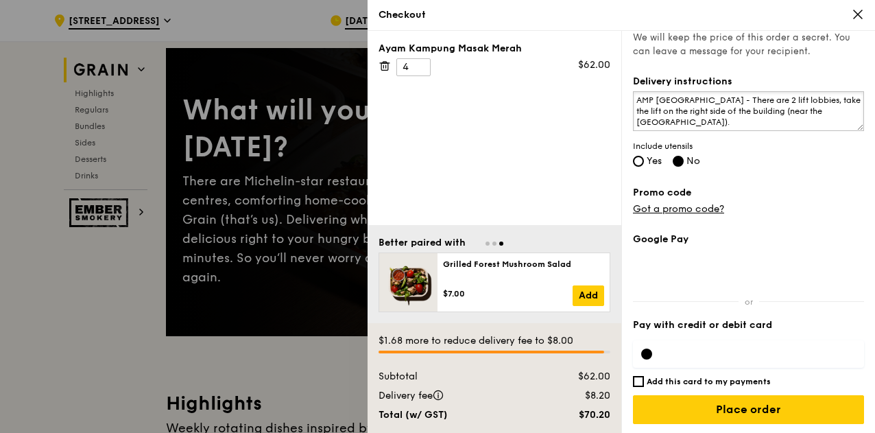
scroll to position [69, 0]
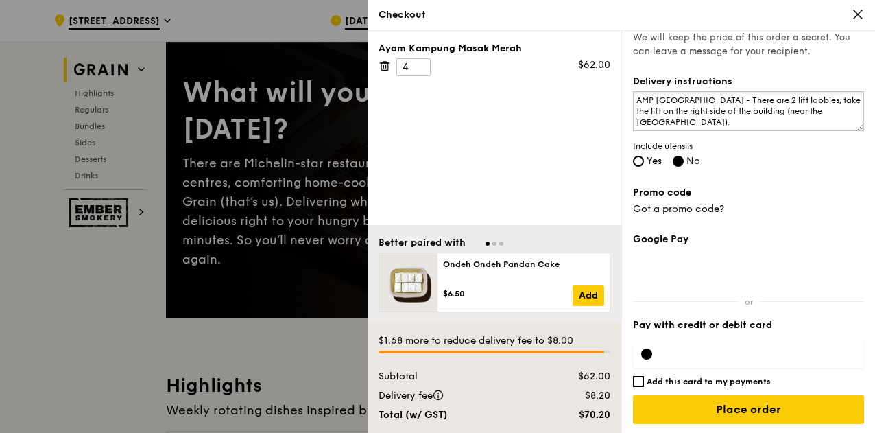
type textarea "AMP Singapore - There are 2 lift lobbies, take the lift on the right side of th…"
click at [648, 353] on div at bounding box center [646, 353] width 11 height 11
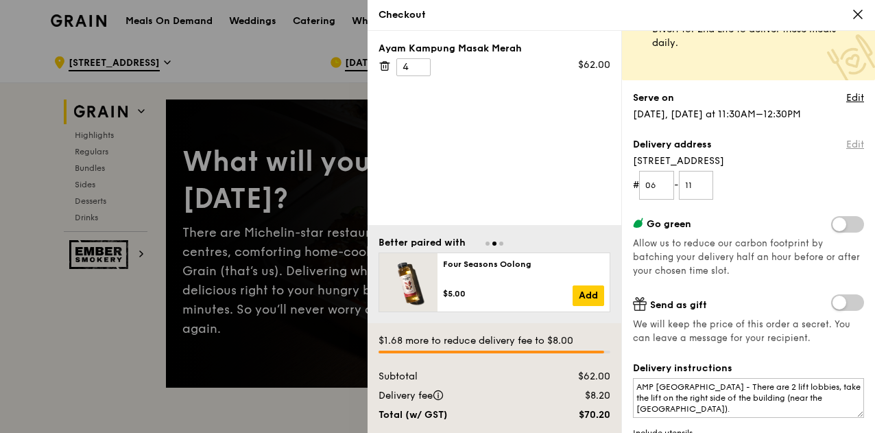
click at [846, 142] on link "Edit" at bounding box center [855, 145] width 18 height 14
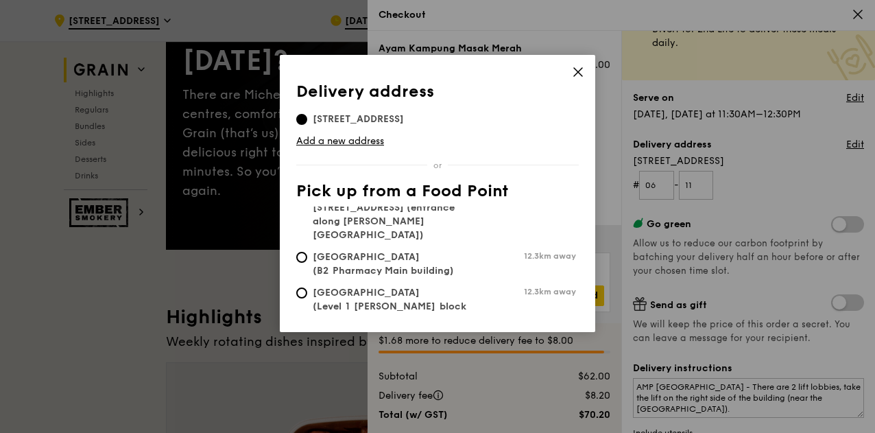
scroll to position [0, 0]
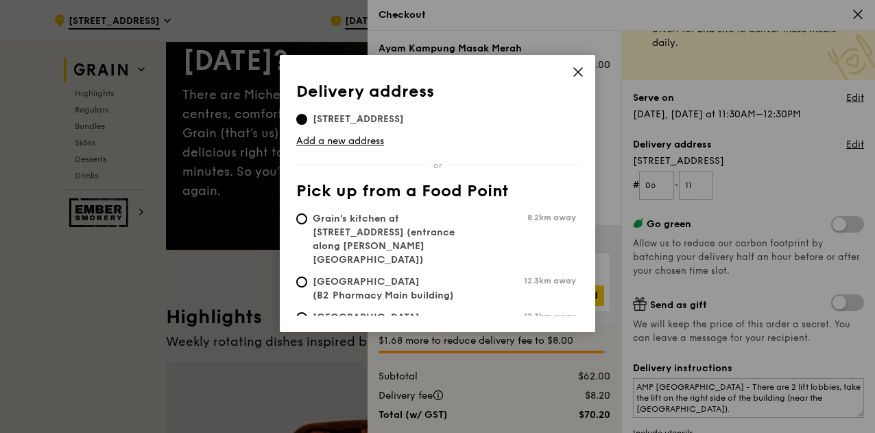
click at [581, 76] on icon at bounding box center [578, 72] width 12 height 12
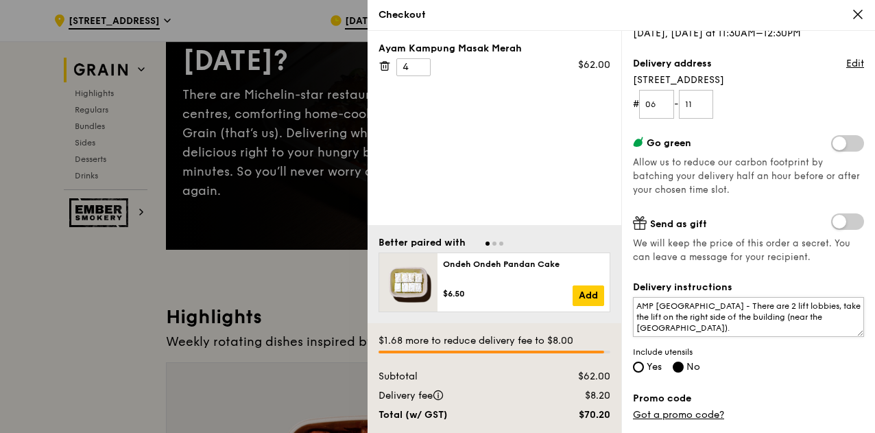
scroll to position [81, 0]
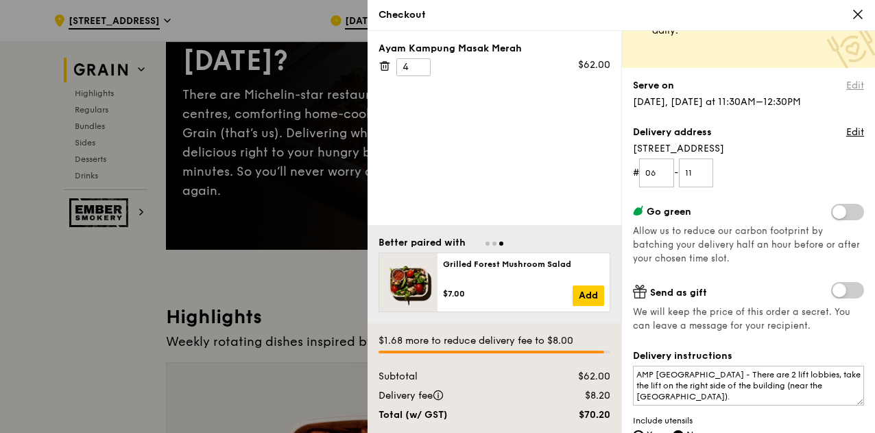
click at [846, 84] on link "Edit" at bounding box center [855, 86] width 18 height 14
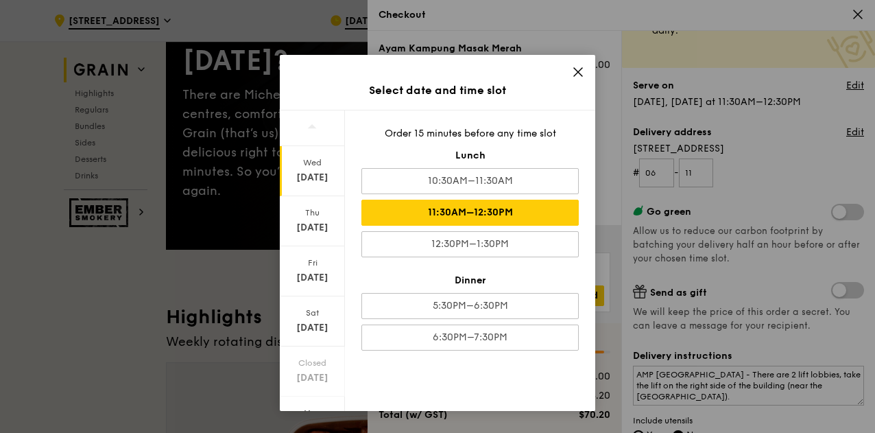
click at [572, 69] on icon at bounding box center [578, 72] width 12 height 12
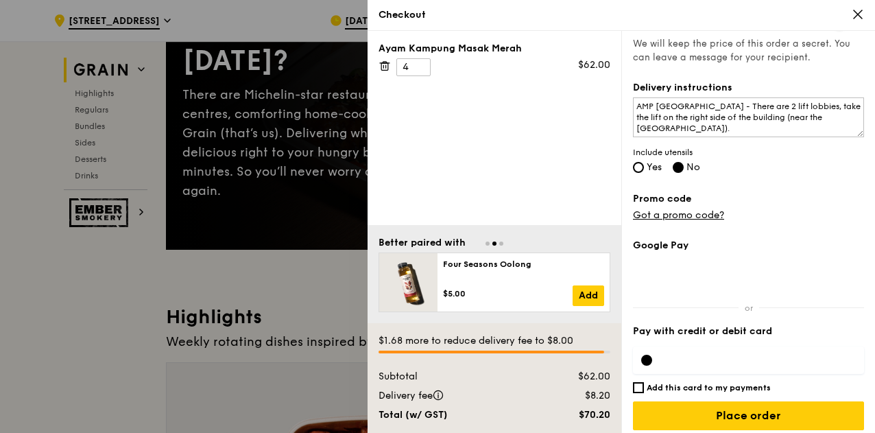
scroll to position [355, 0]
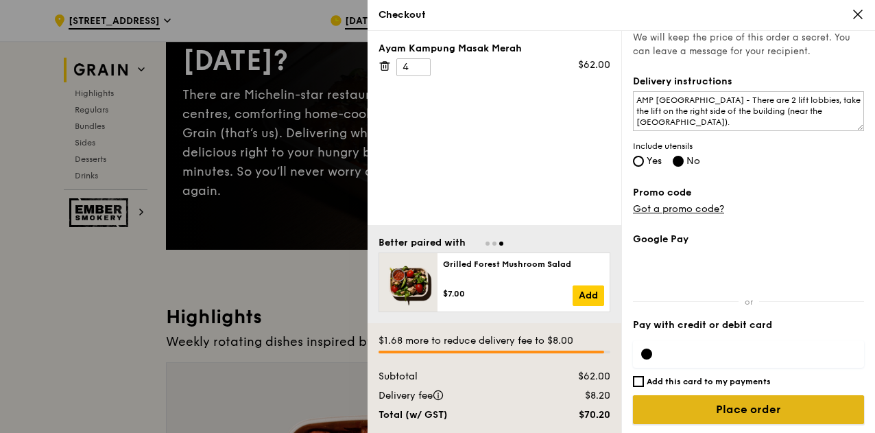
click at [729, 407] on input "Place order" at bounding box center [748, 409] width 231 height 29
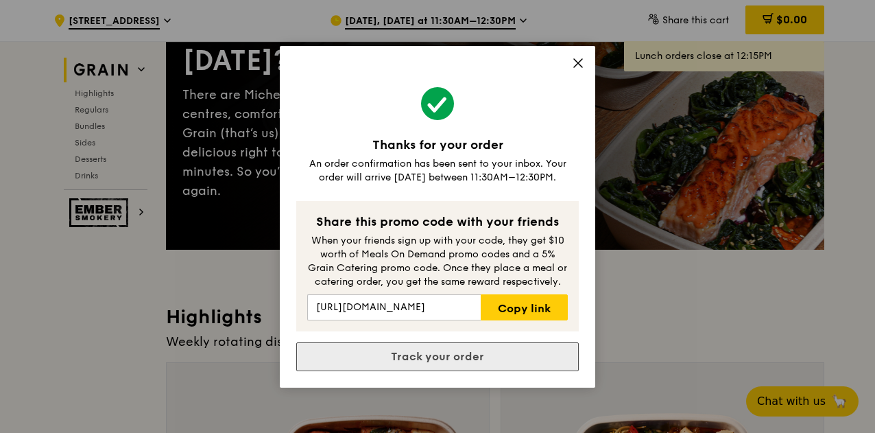
click at [526, 361] on link "Track your order" at bounding box center [437, 356] width 282 height 29
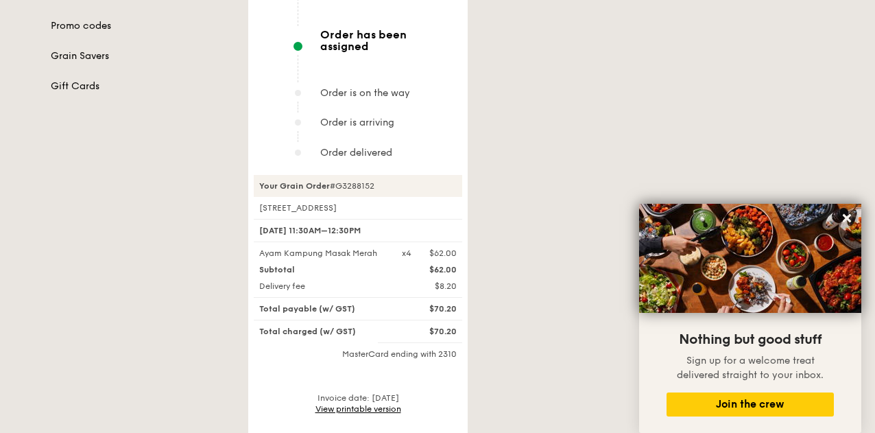
scroll to position [480, 0]
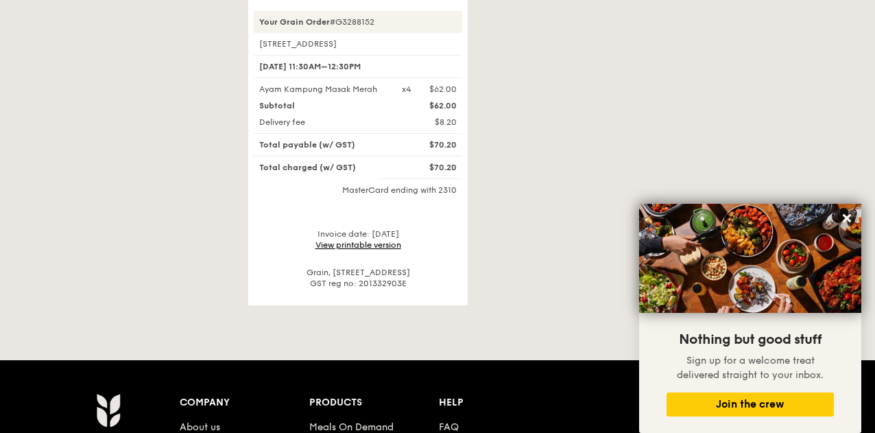
click at [365, 240] on link "View printable version" at bounding box center [358, 245] width 86 height 10
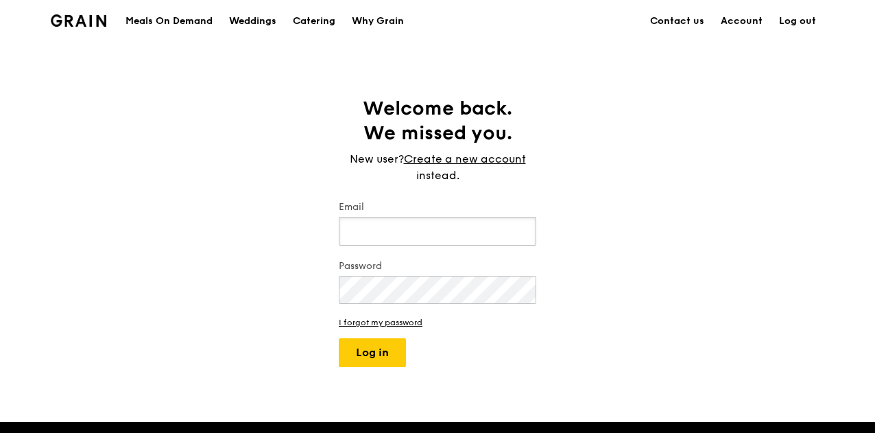
click at [452, 231] on input "Email" at bounding box center [437, 231] width 197 height 29
type input "diyana@amp.org.sg"
click at [339, 338] on button "Log in" at bounding box center [372, 352] width 67 height 29
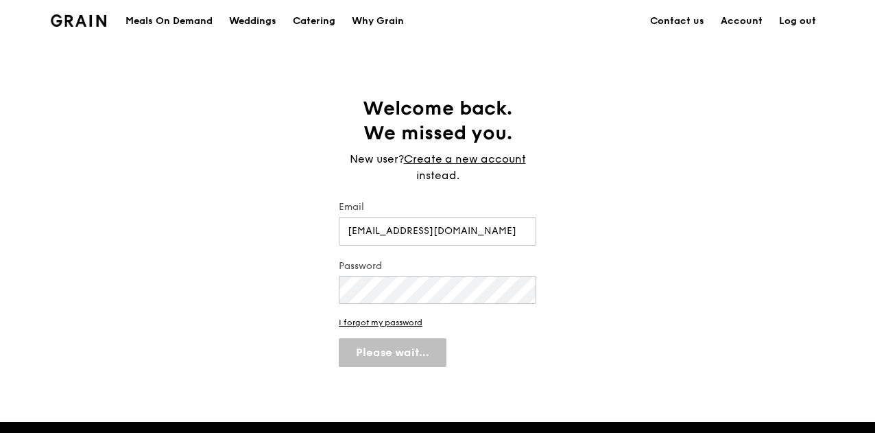
click at [631, 246] on div "Welcome back. We missed you. New user? Create a new account instead. Email diya…" at bounding box center [437, 231] width 875 height 271
click at [642, 258] on div "Welcome back. We missed you. New user? Create a new account instead. Email diya…" at bounding box center [437, 231] width 875 height 271
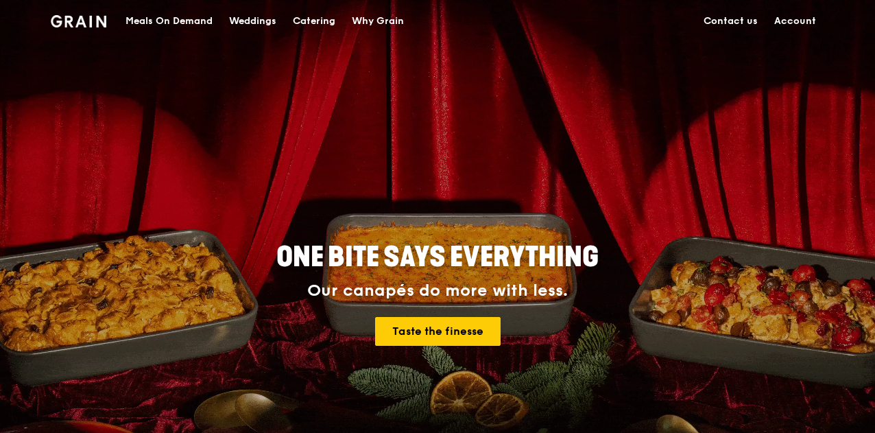
click at [811, 24] on link "Account" at bounding box center [795, 21] width 58 height 41
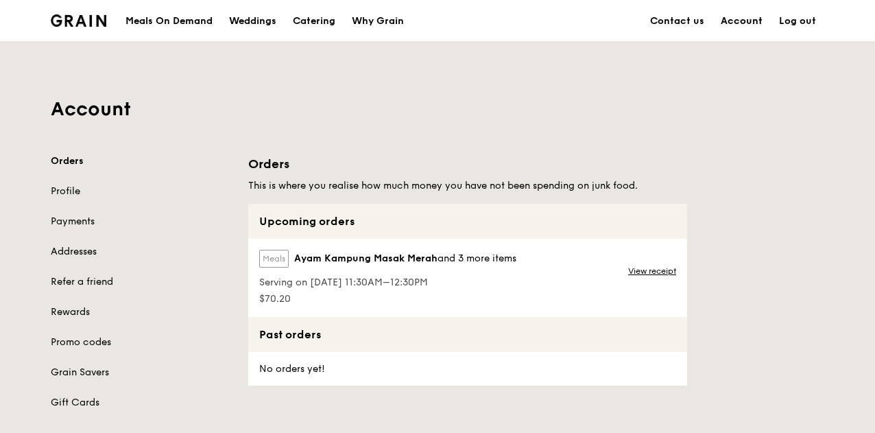
click at [746, 26] on link "Account" at bounding box center [741, 21] width 58 height 41
click at [680, 29] on link "Contact us" at bounding box center [677, 21] width 71 height 41
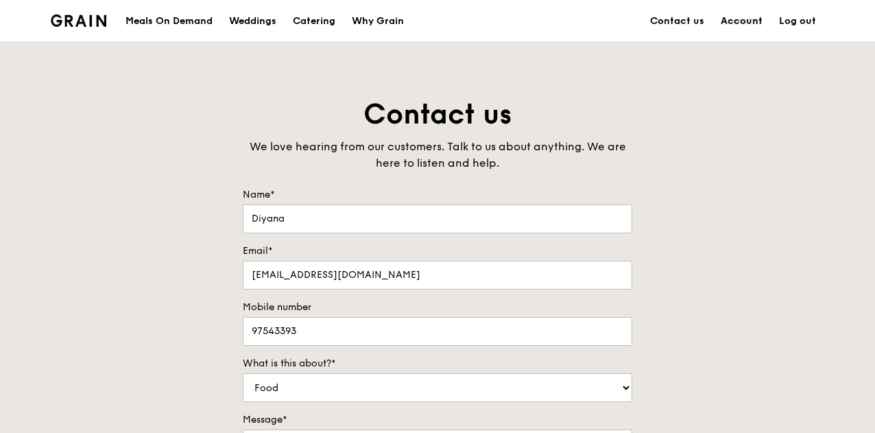
click at [733, 14] on link "Account" at bounding box center [741, 21] width 58 height 41
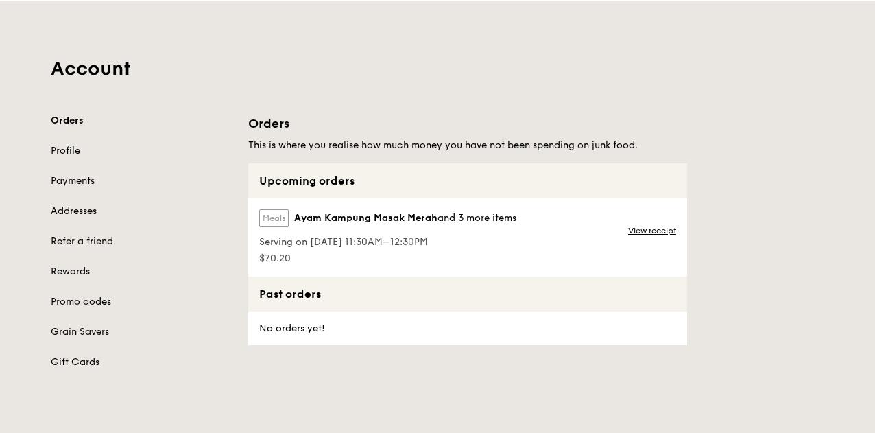
scroll to position [69, 0]
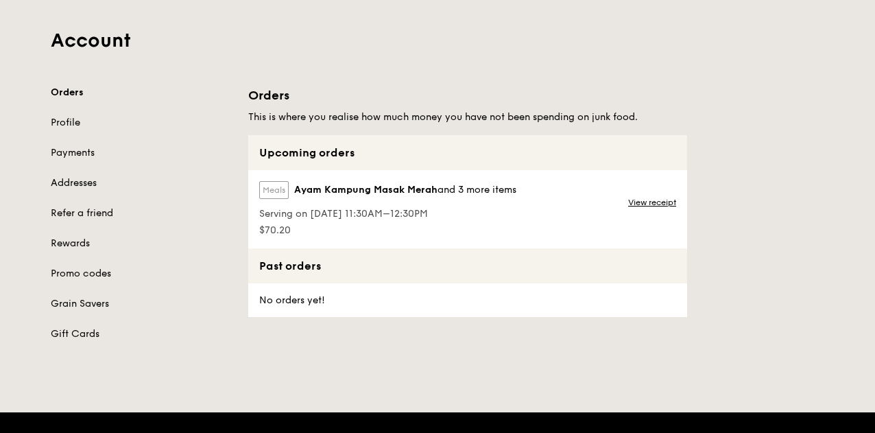
click at [276, 187] on label "Meals" at bounding box center [273, 190] width 29 height 18
click at [407, 210] on span "Serving on 17 Sep 2025, 11:30AM–12:30PM" at bounding box center [387, 214] width 257 height 14
click at [634, 199] on link "View receipt" at bounding box center [652, 202] width 48 height 11
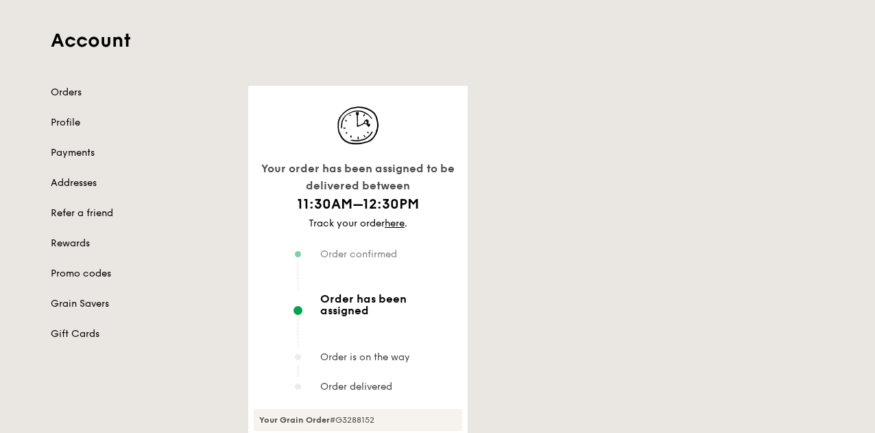
scroll to position [137, 0]
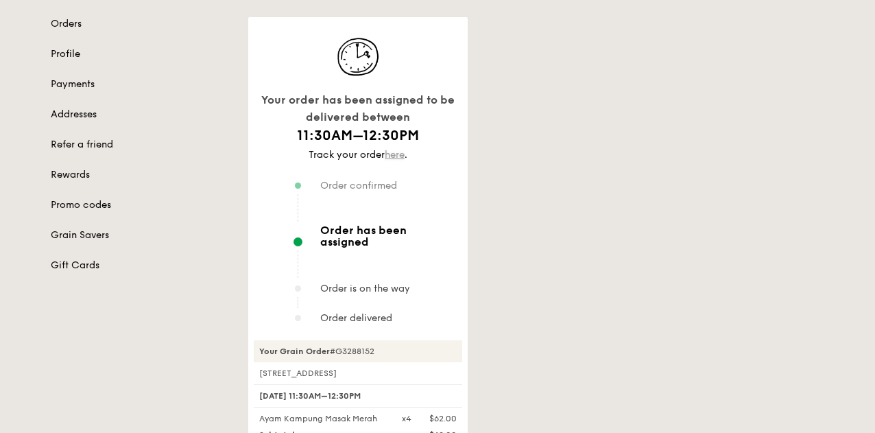
click at [395, 151] on link "here" at bounding box center [395, 155] width 20 height 12
